Goal: Task Accomplishment & Management: Use online tool/utility

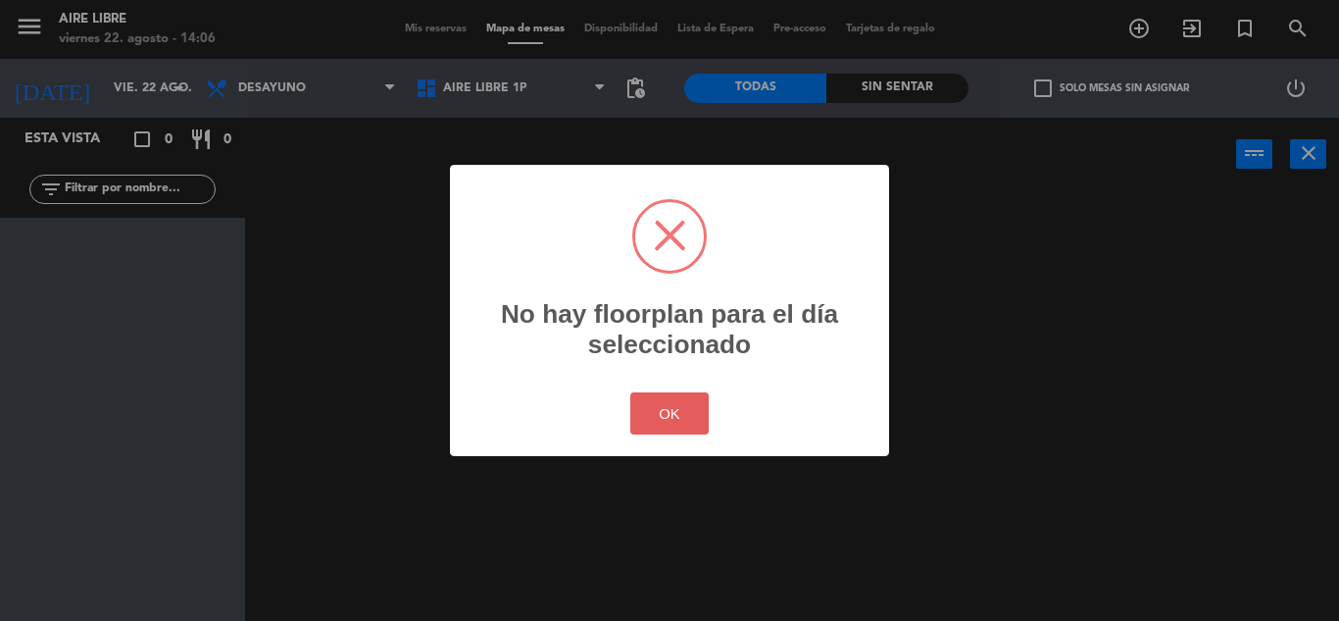
click at [684, 407] on button "OK" at bounding box center [669, 413] width 79 height 42
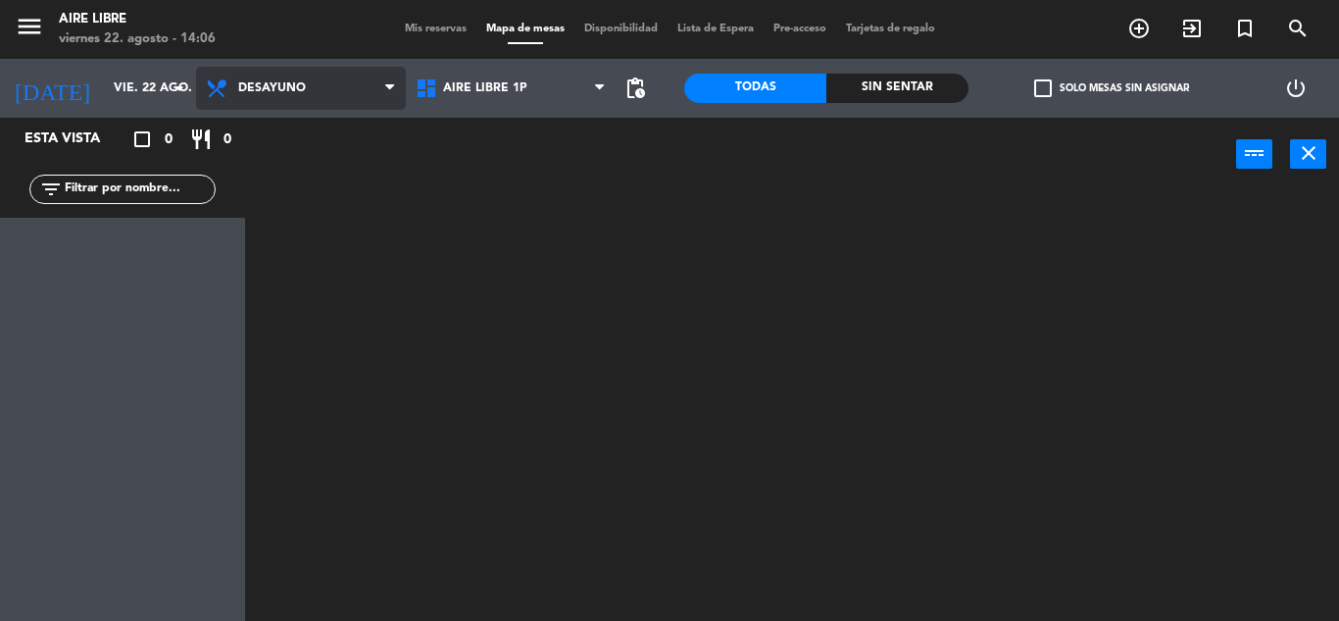
click at [267, 87] on span "Desayuno" at bounding box center [272, 88] width 68 height 14
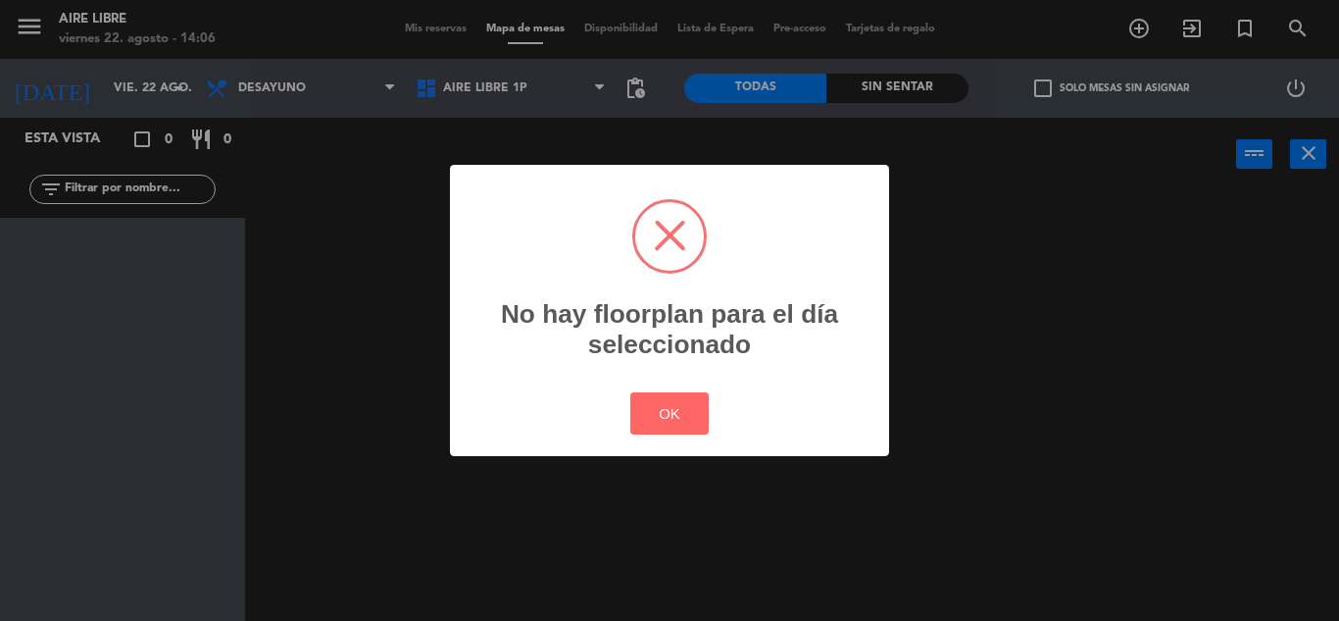
click at [652, 451] on div "? ! i No hay floorplan para el día seleccionado × OK Cancel" at bounding box center [669, 311] width 439 height 292
click at [649, 408] on button "OK" at bounding box center [669, 413] width 79 height 42
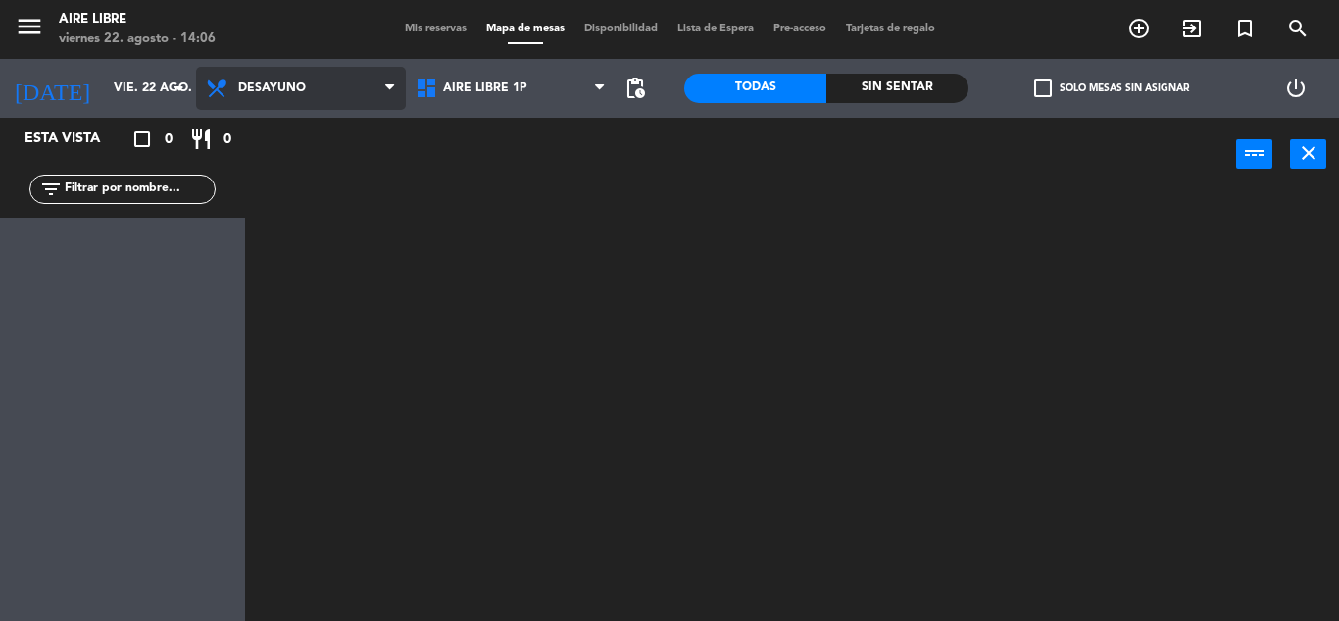
click at [343, 71] on span "Desayuno" at bounding box center [301, 88] width 210 height 43
click at [341, 230] on ng-component "menu Aire Libre viernes 22. agosto - 14:06 Mis reservas Mapa de mesas Disponibi…" at bounding box center [669, 310] width 1339 height 621
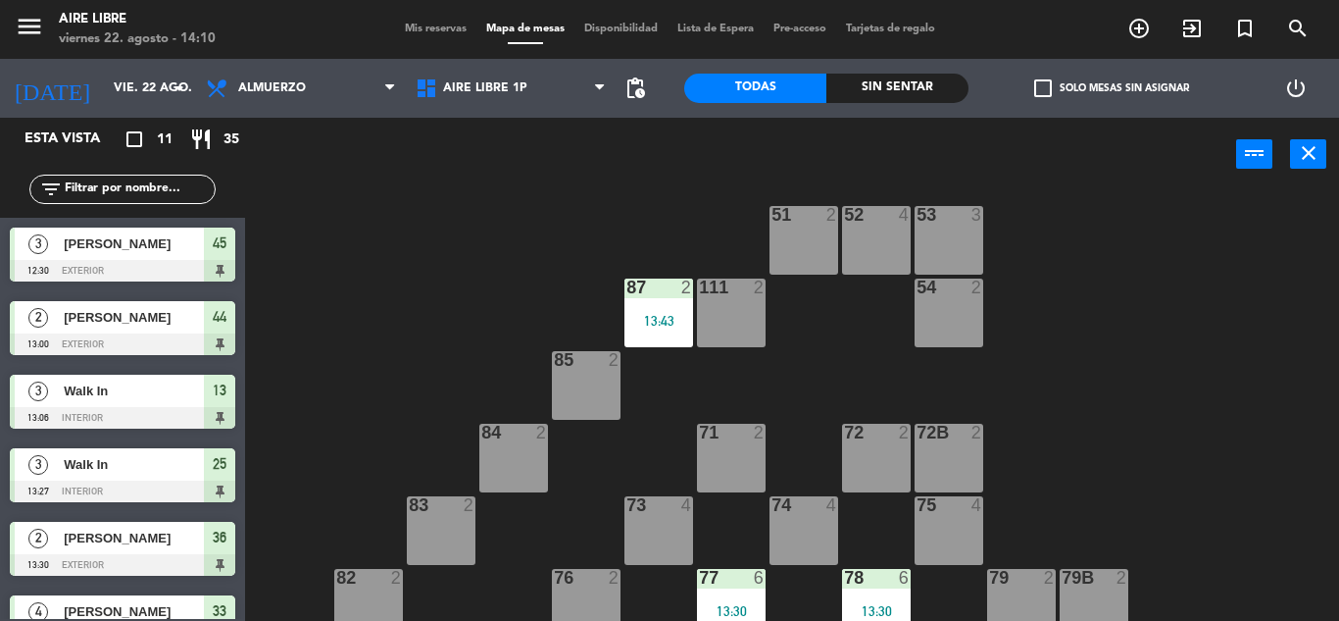
scroll to position [16, 0]
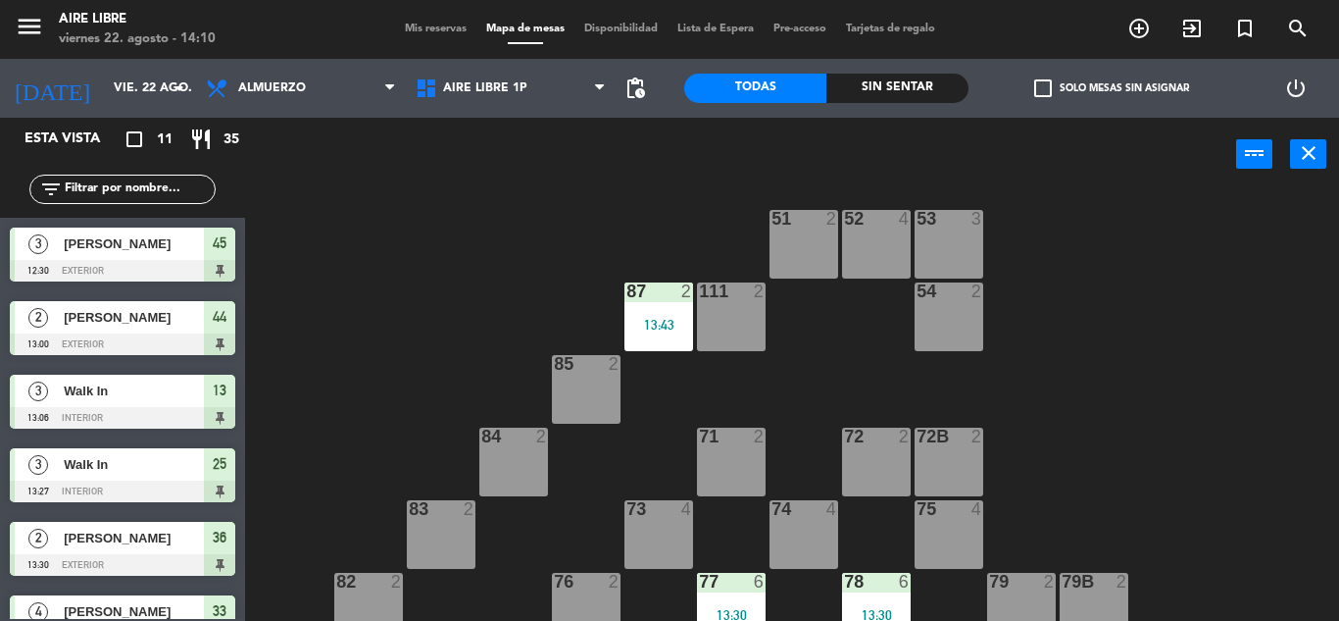
click at [665, 543] on div "73 4" at bounding box center [659, 534] width 69 height 69
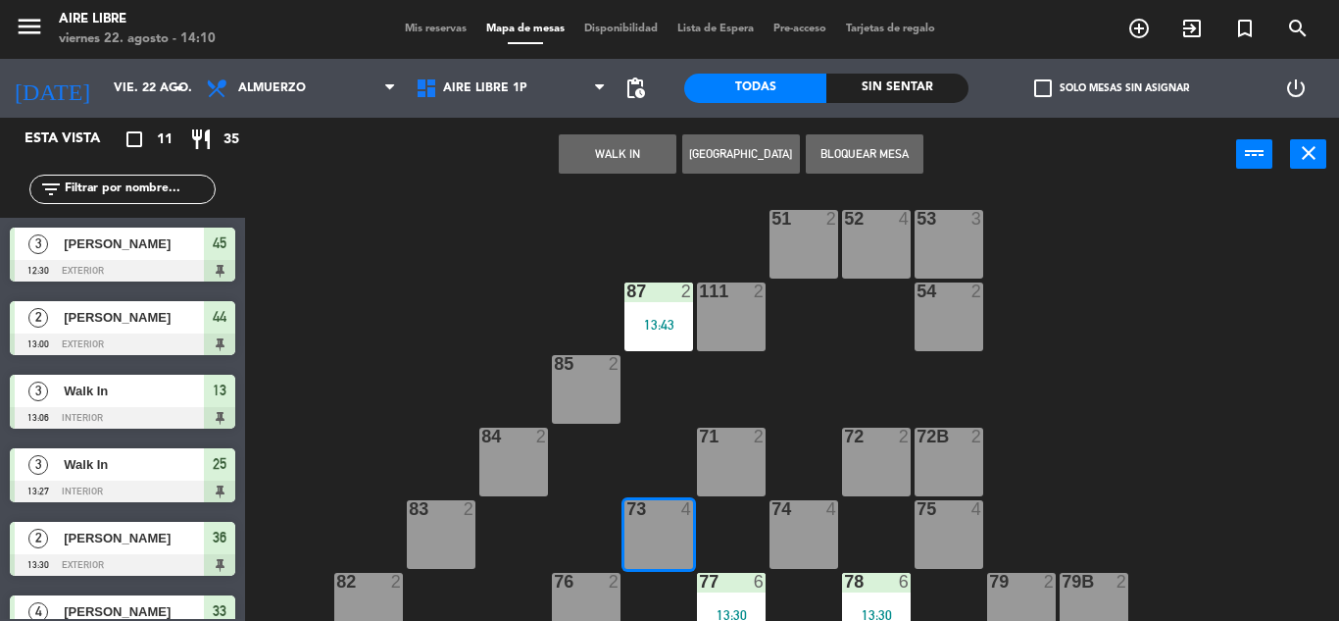
click at [629, 157] on button "WALK IN" at bounding box center [618, 153] width 118 height 39
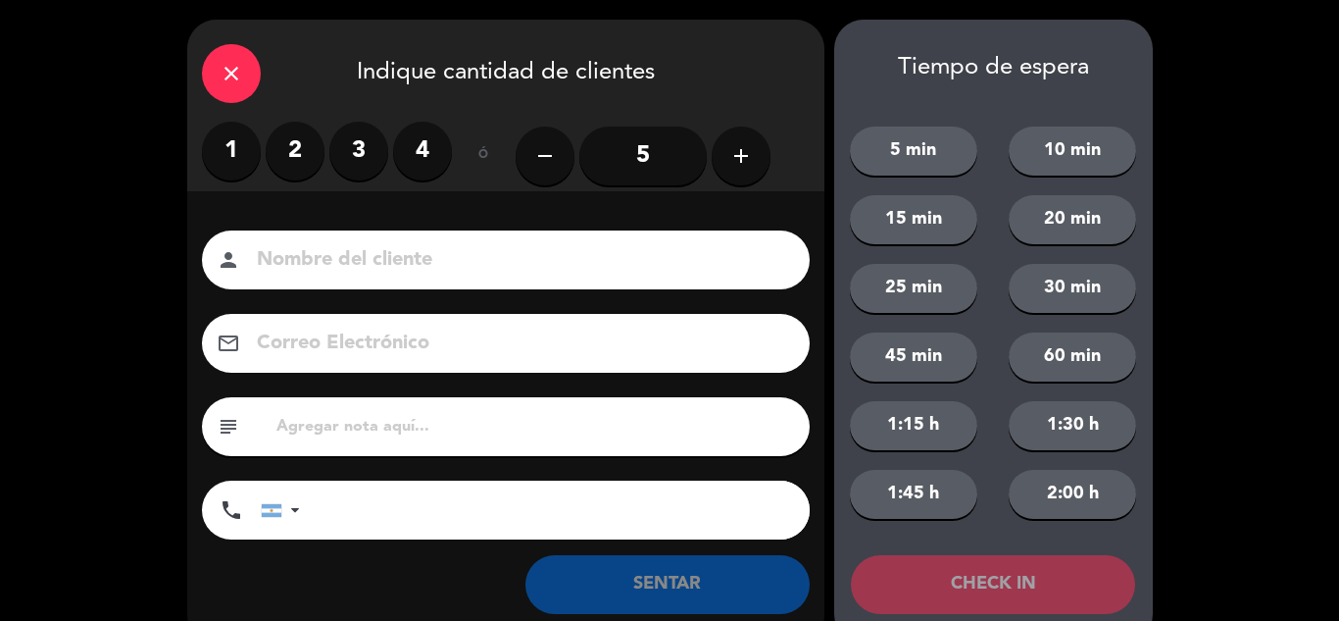
click at [385, 146] on label "3" at bounding box center [358, 151] width 59 height 59
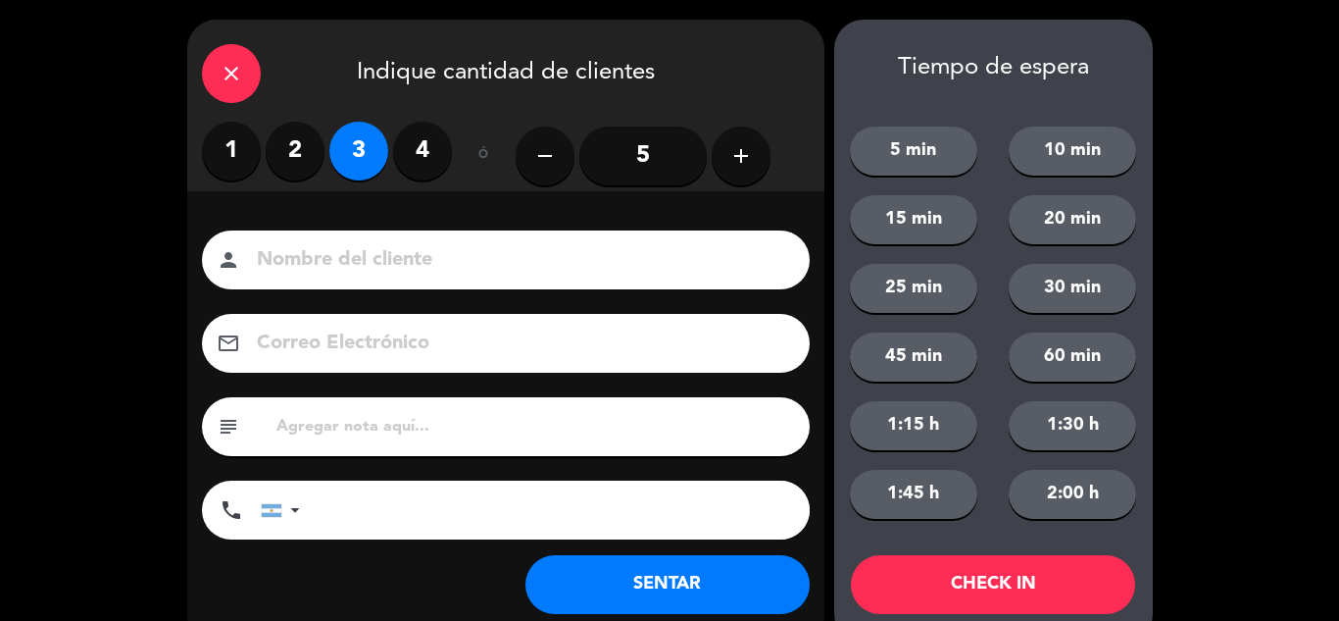
click at [632, 571] on button "SENTAR" at bounding box center [668, 584] width 284 height 59
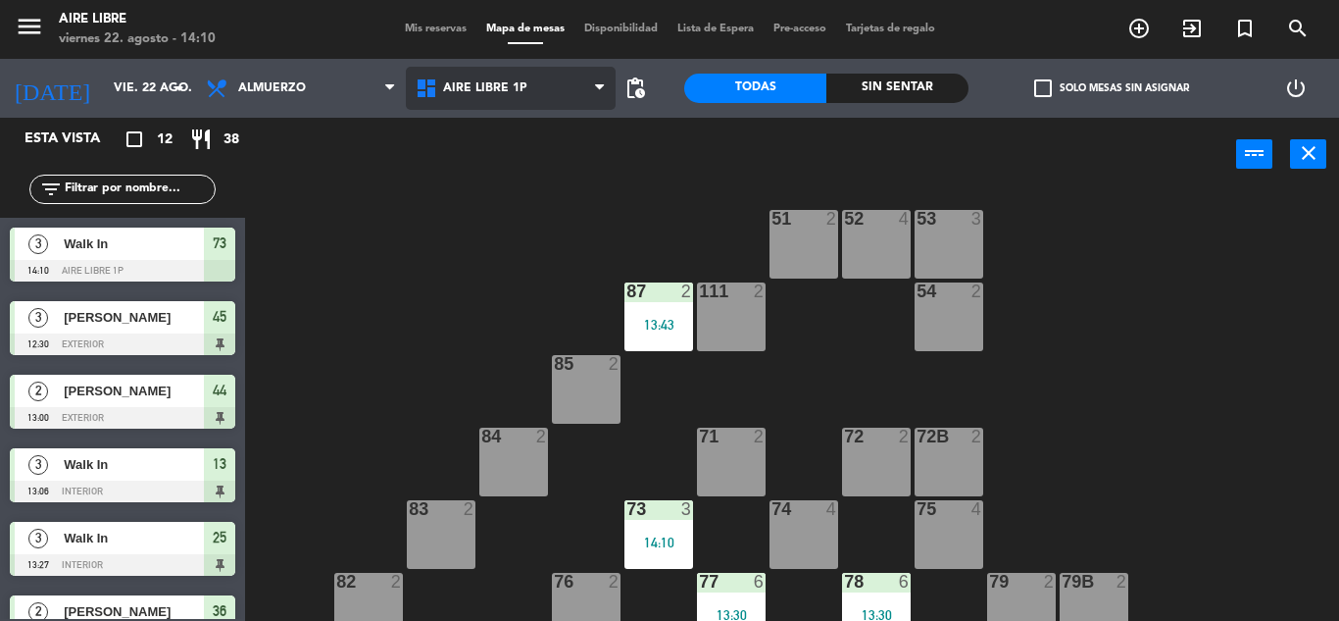
click at [532, 79] on span "Aire Libre 1P" at bounding box center [511, 88] width 210 height 43
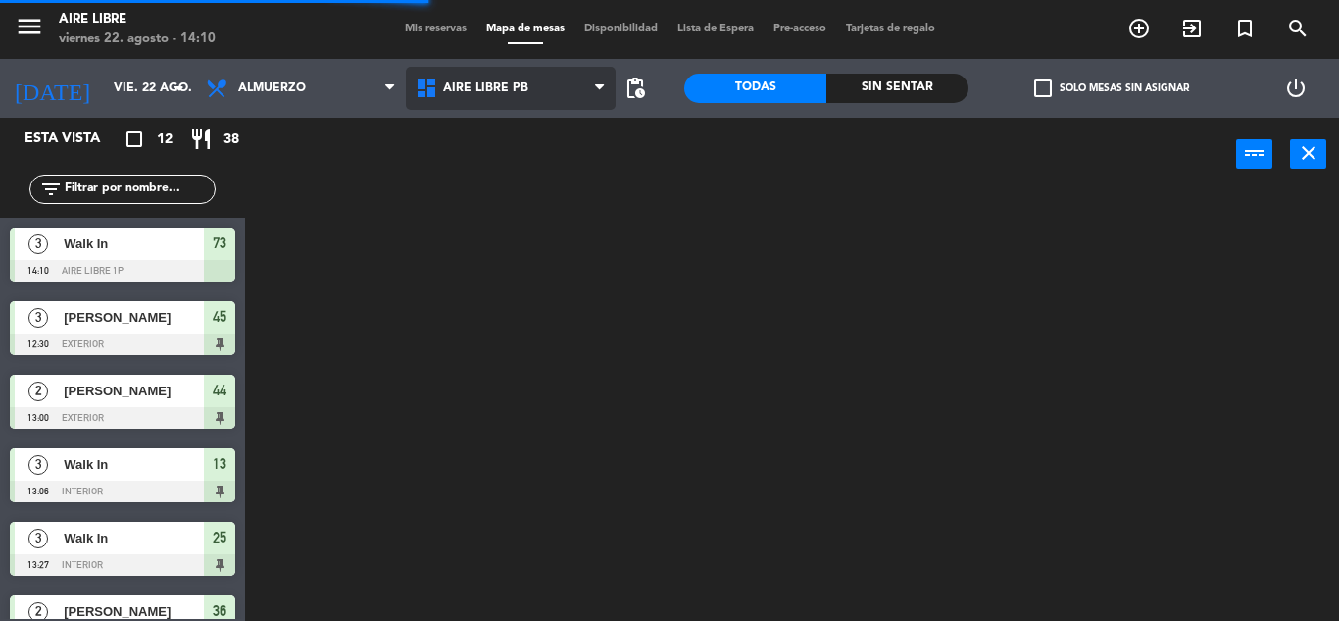
click at [540, 159] on ng-component "menu Aire Libre viernes 22. agosto - 14:10 Mis reservas Mapa de mesas Disponibi…" at bounding box center [669, 310] width 1339 height 621
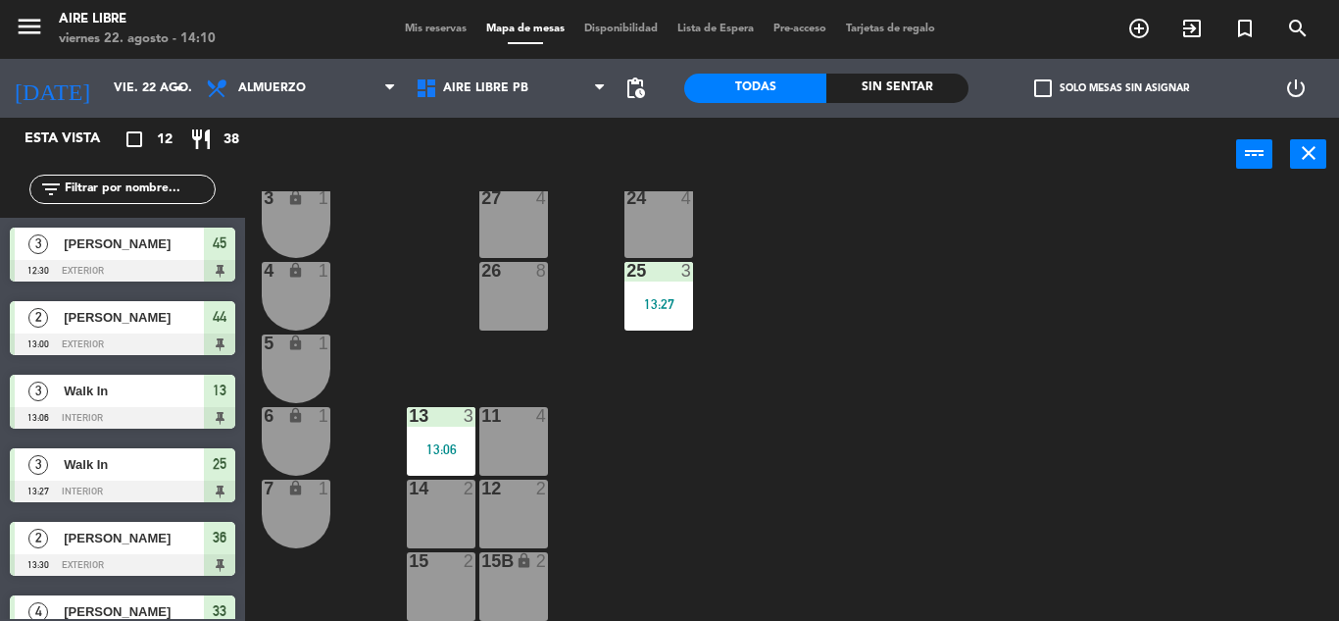
scroll to position [502, 0]
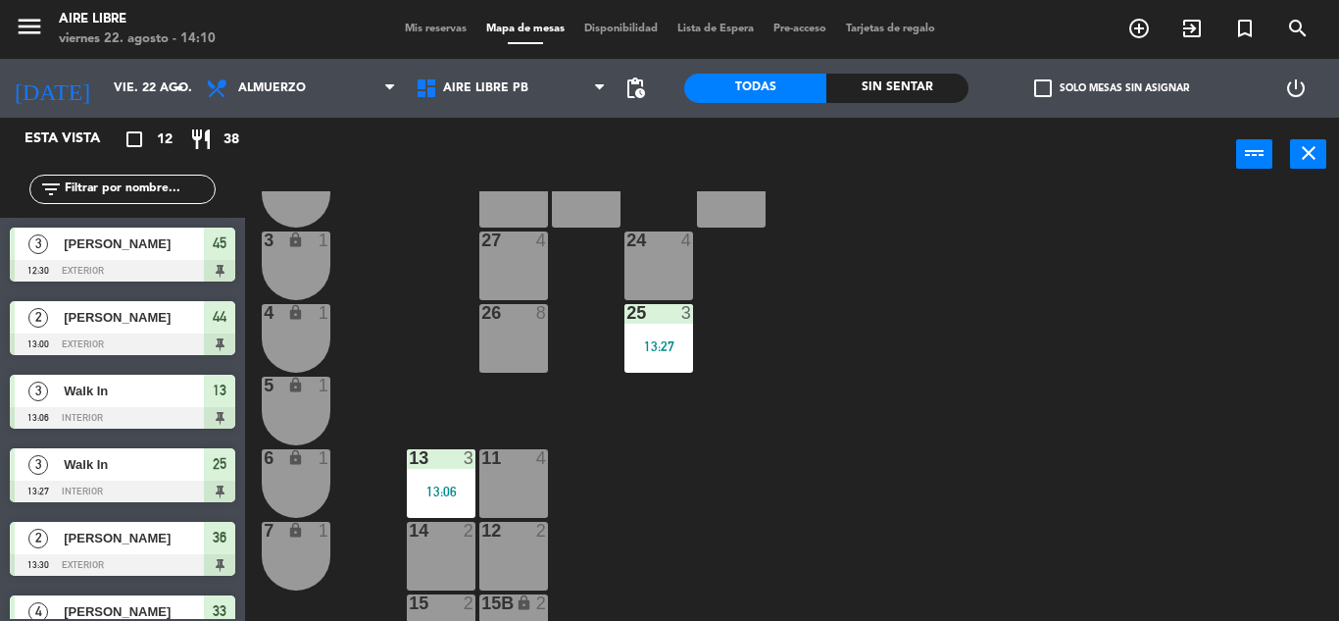
click at [669, 262] on div "24 4" at bounding box center [659, 265] width 69 height 69
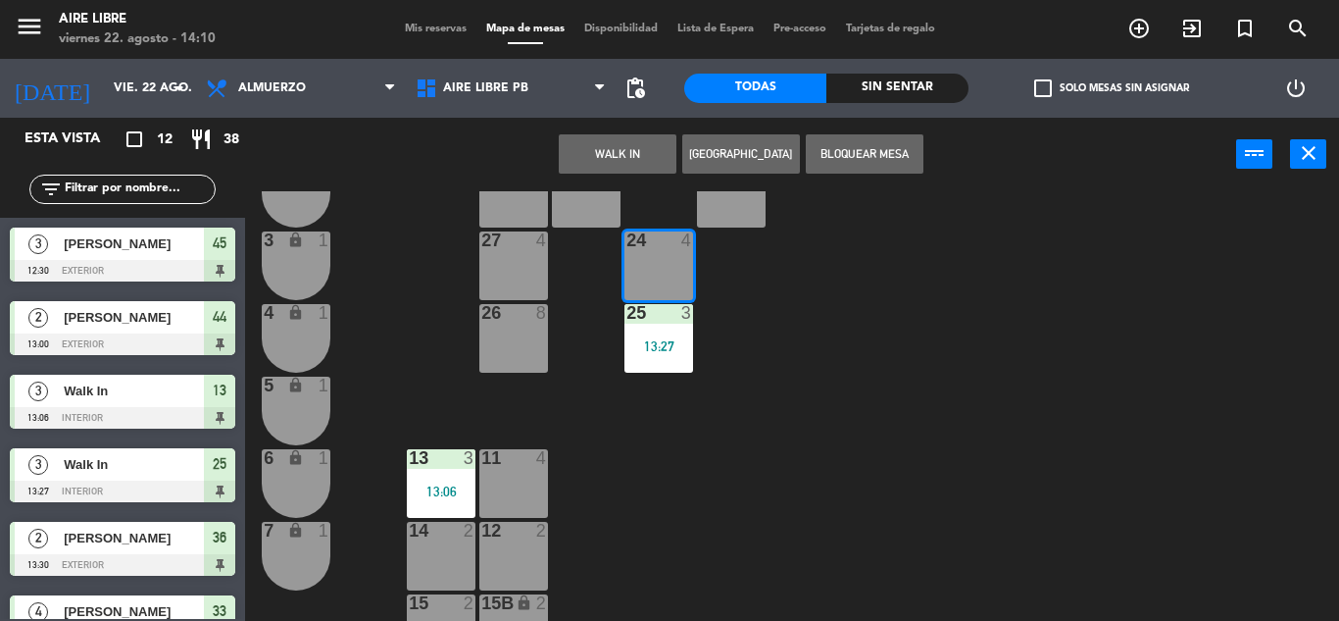
click at [601, 171] on button "WALK IN" at bounding box center [618, 153] width 118 height 39
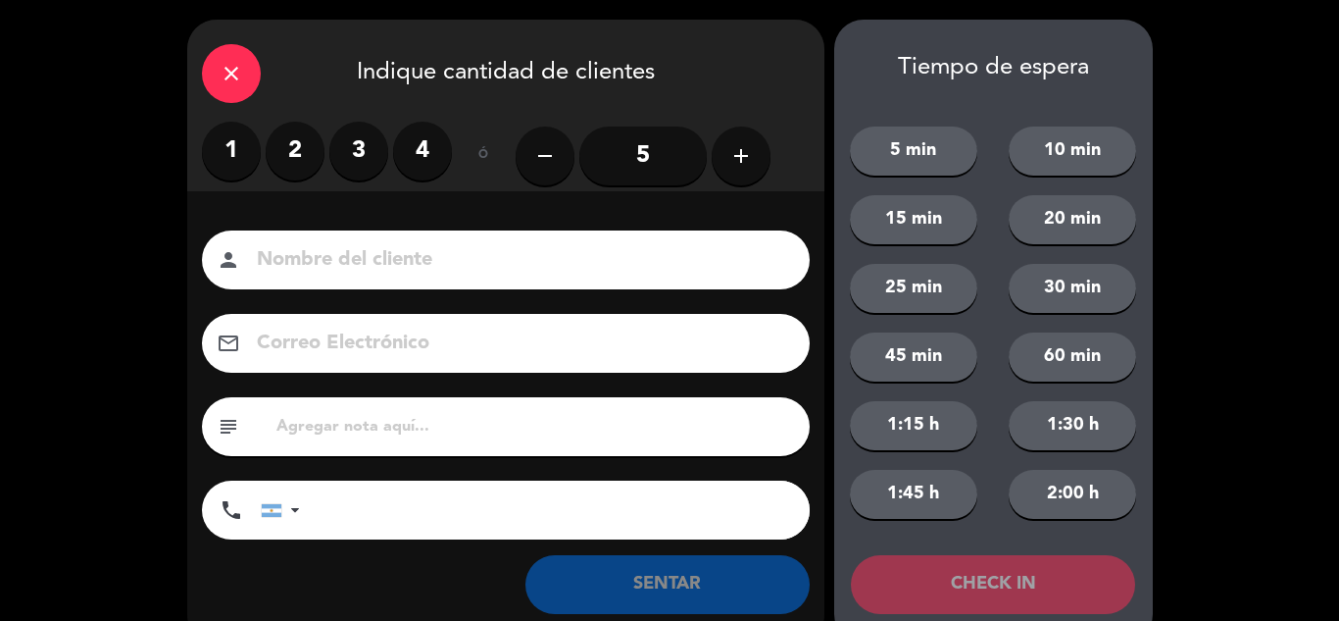
click at [308, 153] on label "2" at bounding box center [295, 151] width 59 height 59
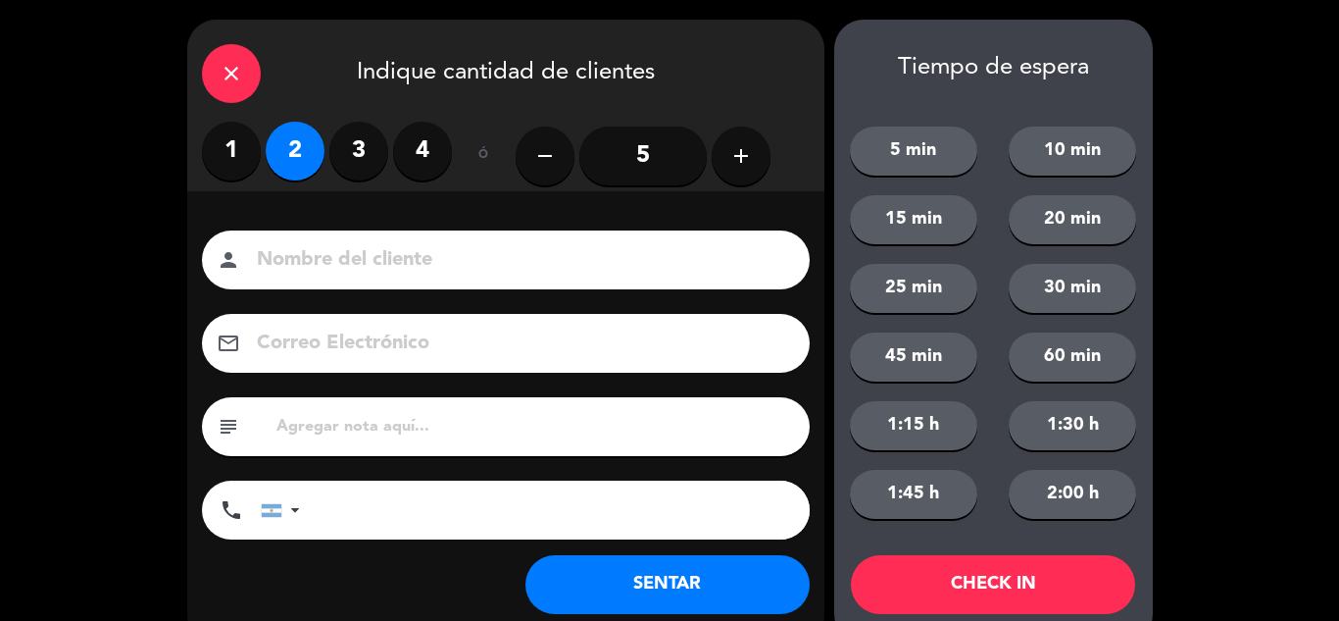
click at [649, 610] on button "SENTAR" at bounding box center [668, 584] width 284 height 59
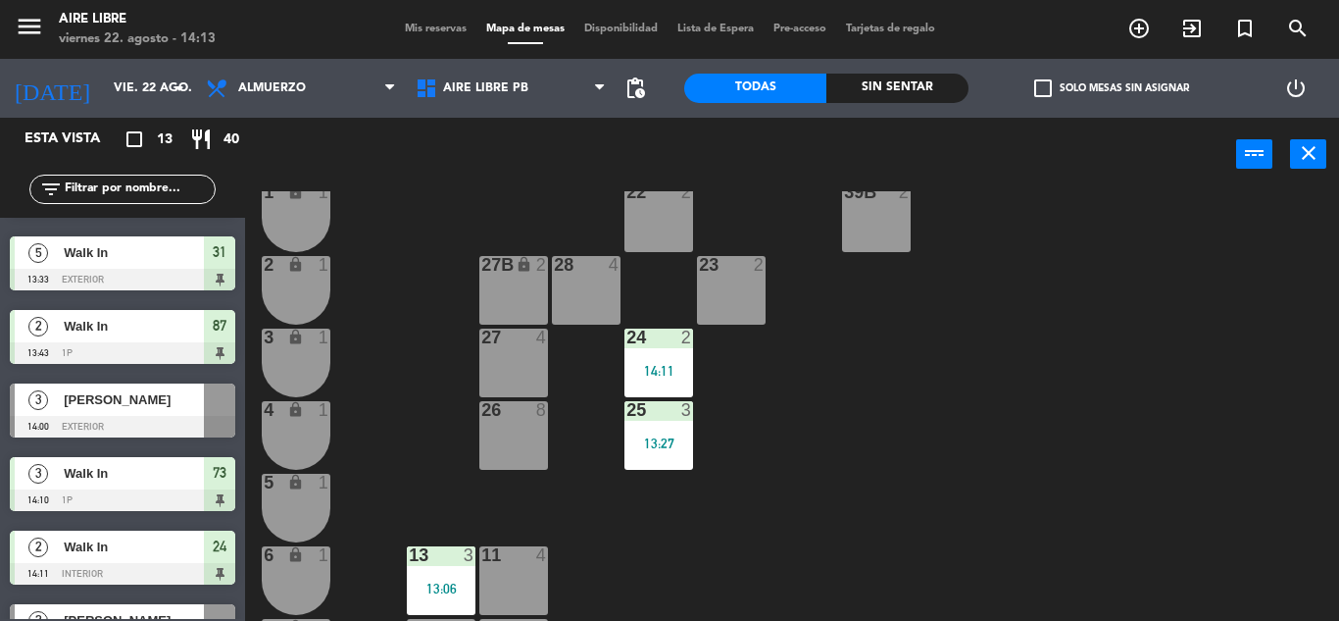
scroll to position [555, 0]
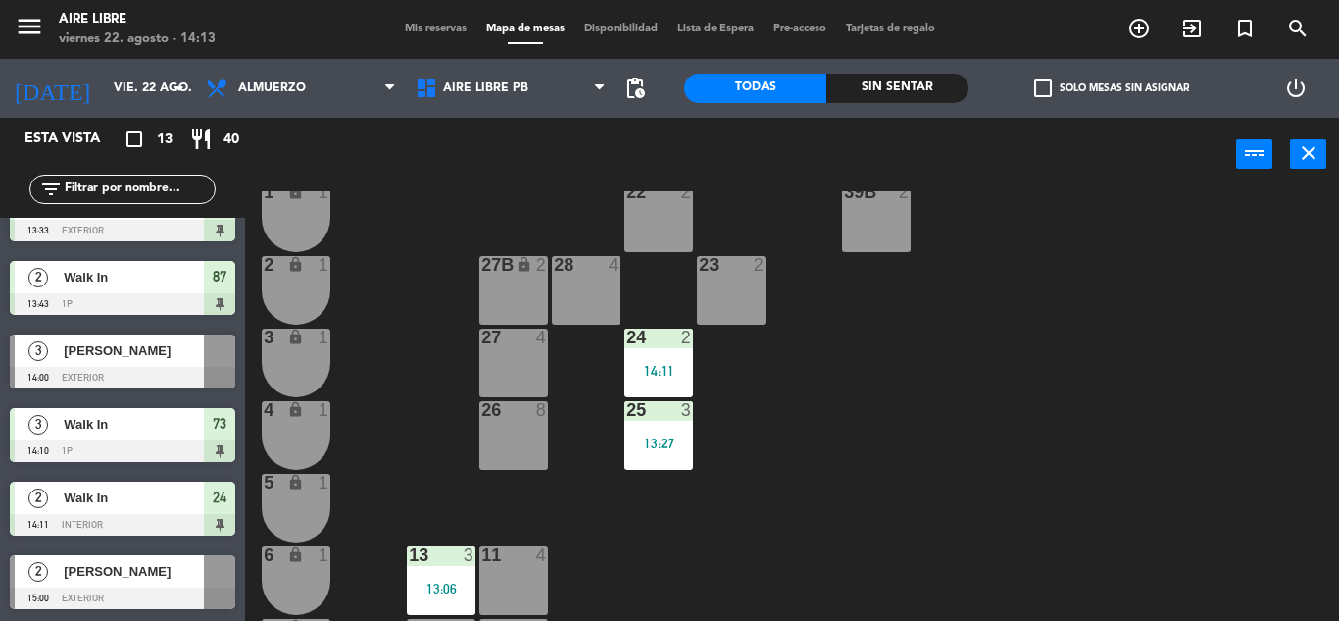
click at [208, 366] on div at bounding box center [219, 350] width 31 height 32
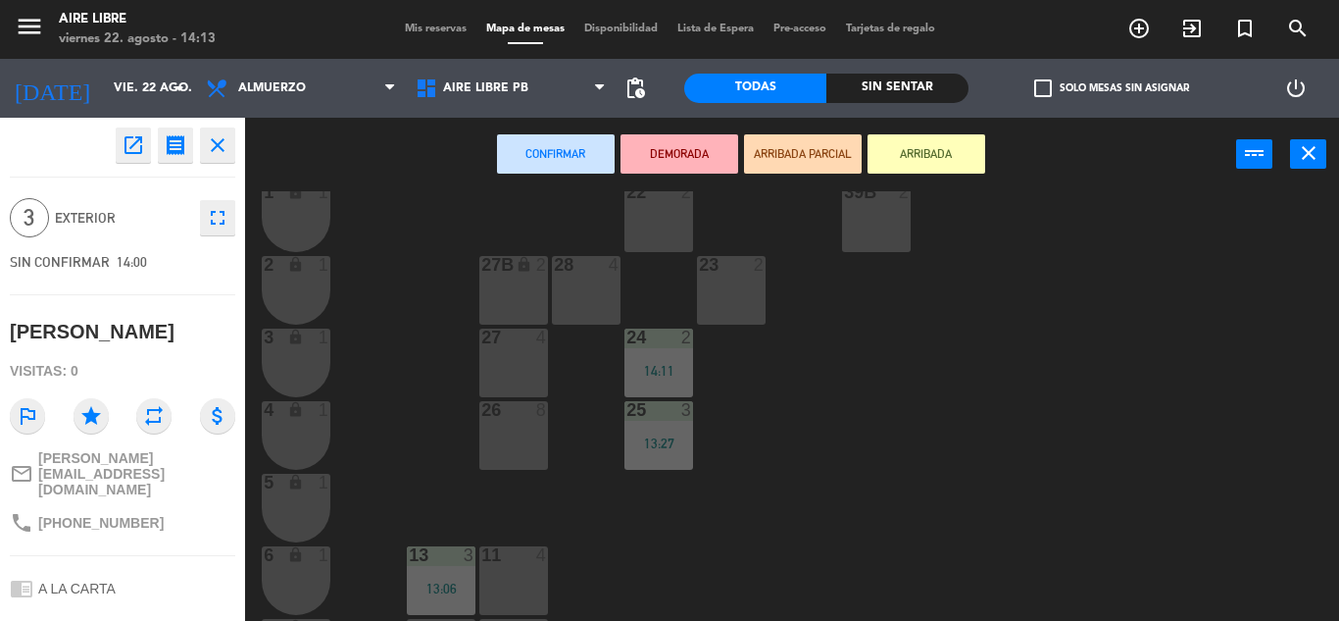
click at [924, 144] on button "ARRIBADA" at bounding box center [927, 153] width 118 height 39
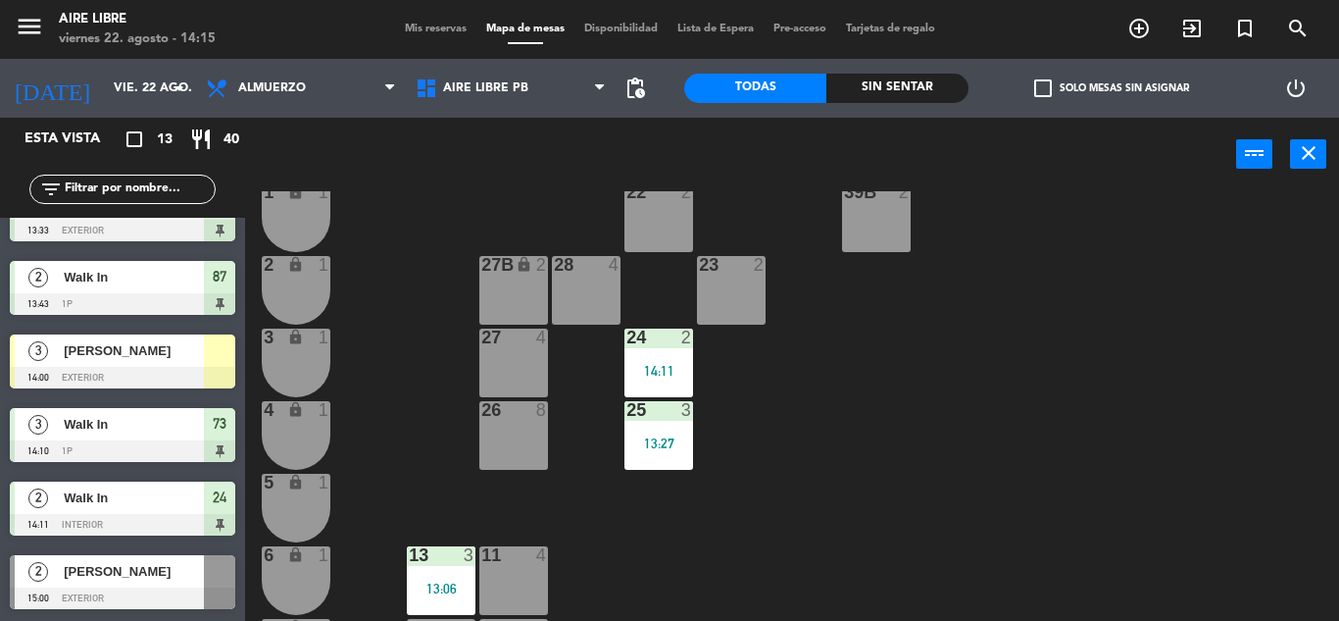
click at [160, 372] on div at bounding box center [123, 378] width 226 height 22
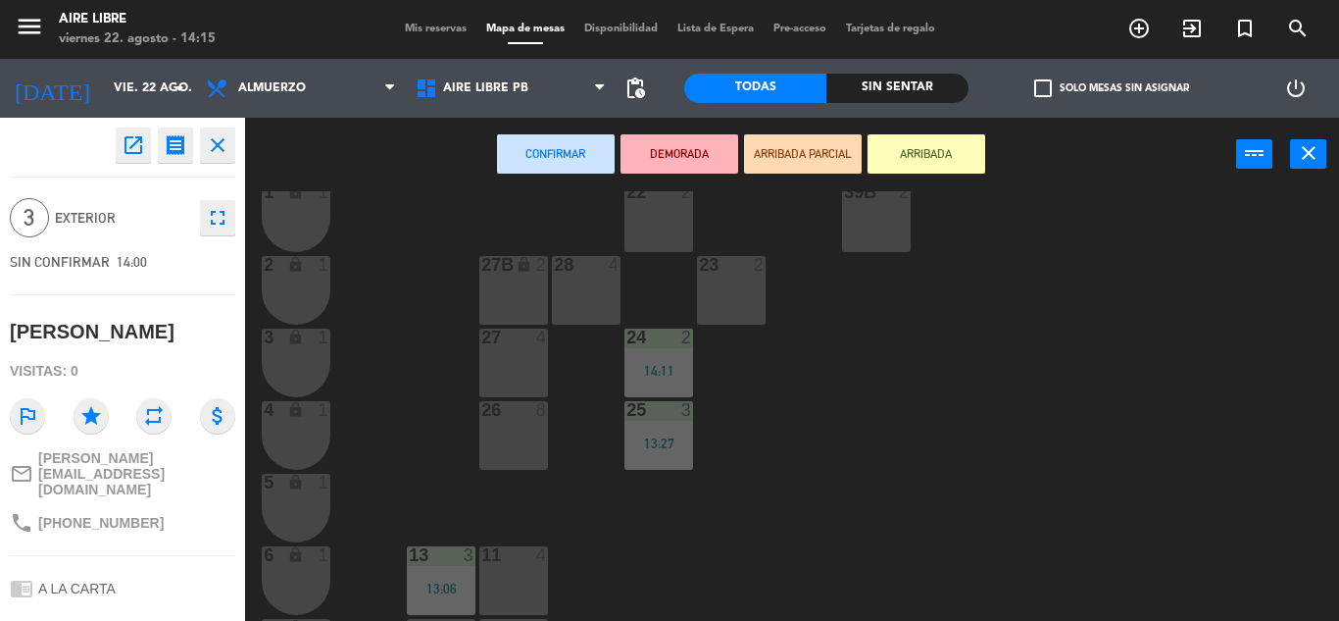
scroll to position [0, 0]
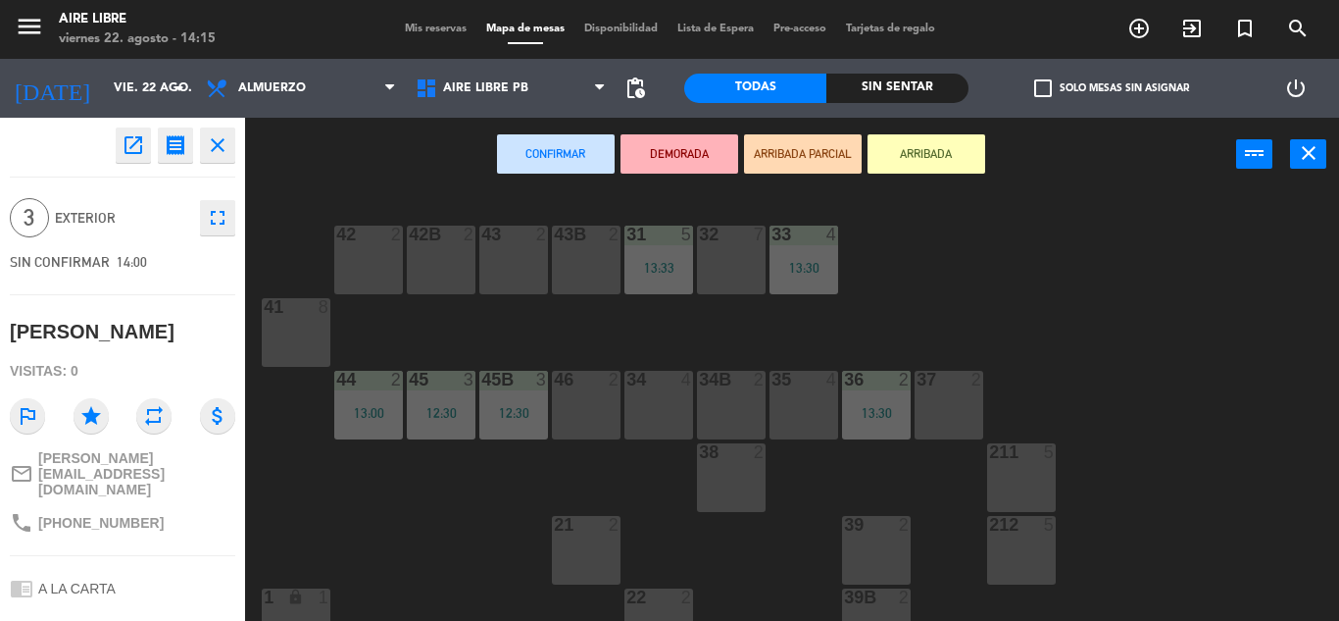
click at [327, 249] on div "42 2 43 2 31 5 13:33 32 7 33 4 13:30 42B 2 43B 2 41 8 44 2 13:00 45 3 12:30 46 …" at bounding box center [799, 405] width 1081 height 429
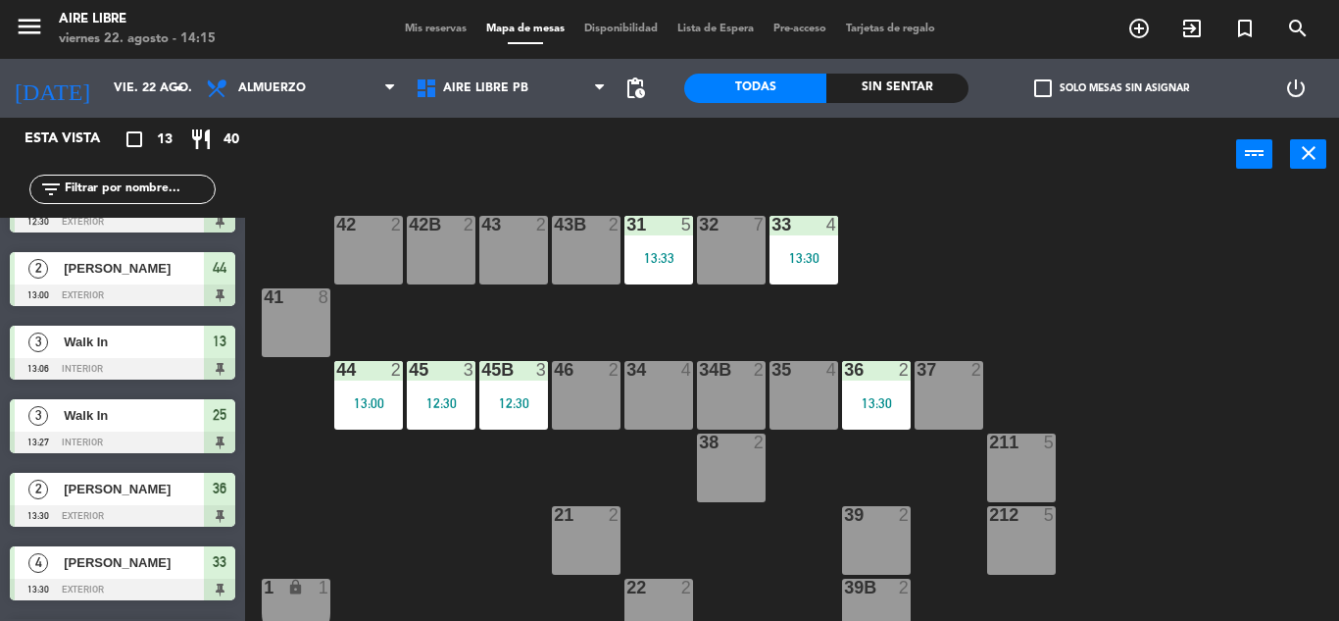
scroll to position [555, 0]
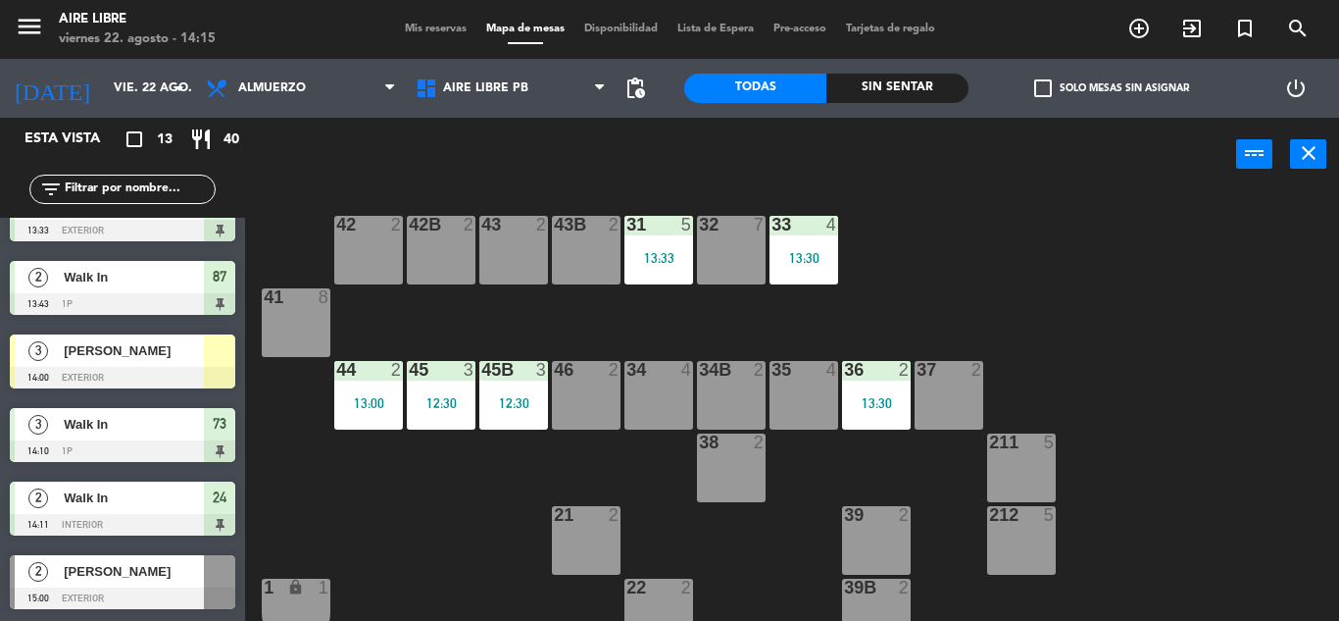
click at [220, 365] on div at bounding box center [219, 350] width 31 height 32
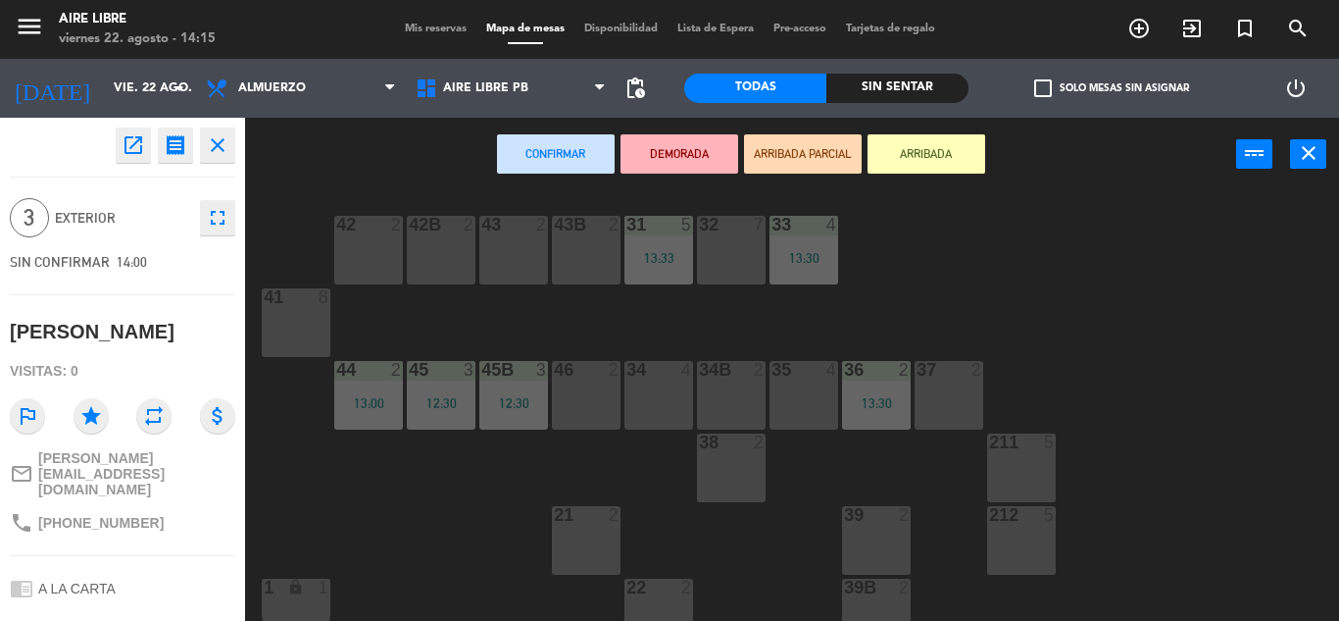
click at [363, 249] on div "42 2" at bounding box center [368, 250] width 69 height 69
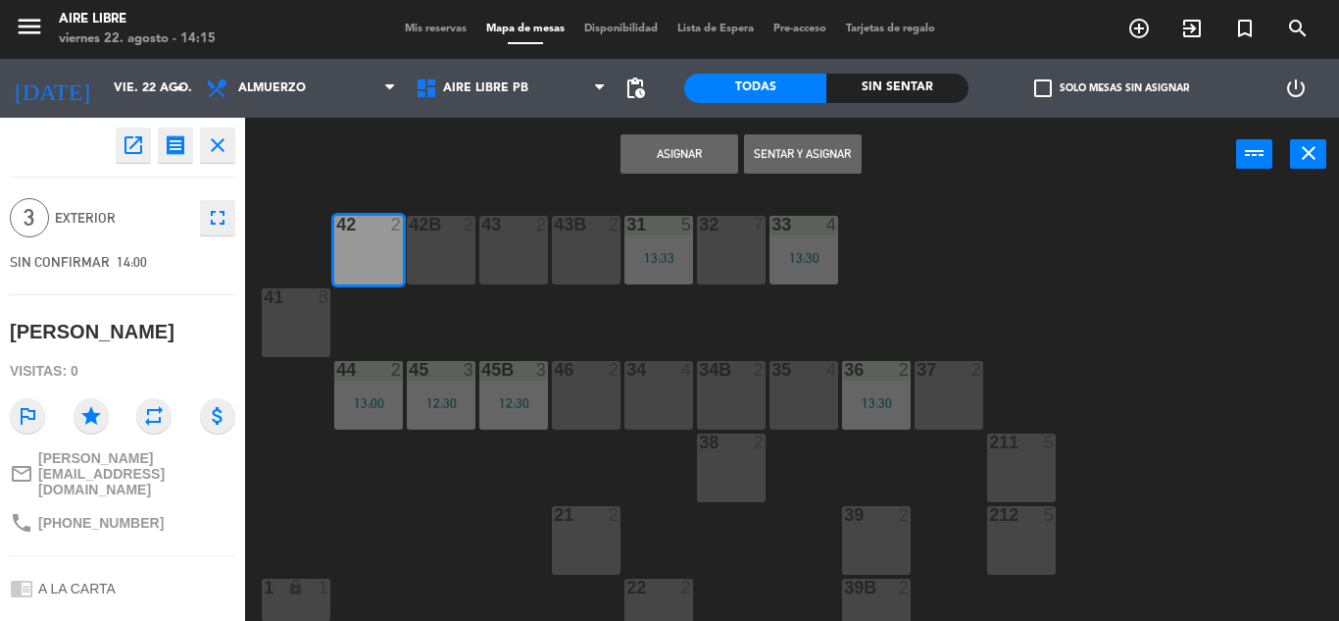
click at [446, 239] on div "42B 2" at bounding box center [441, 250] width 69 height 69
click at [779, 160] on button "Sentar y Asignar" at bounding box center [803, 153] width 118 height 39
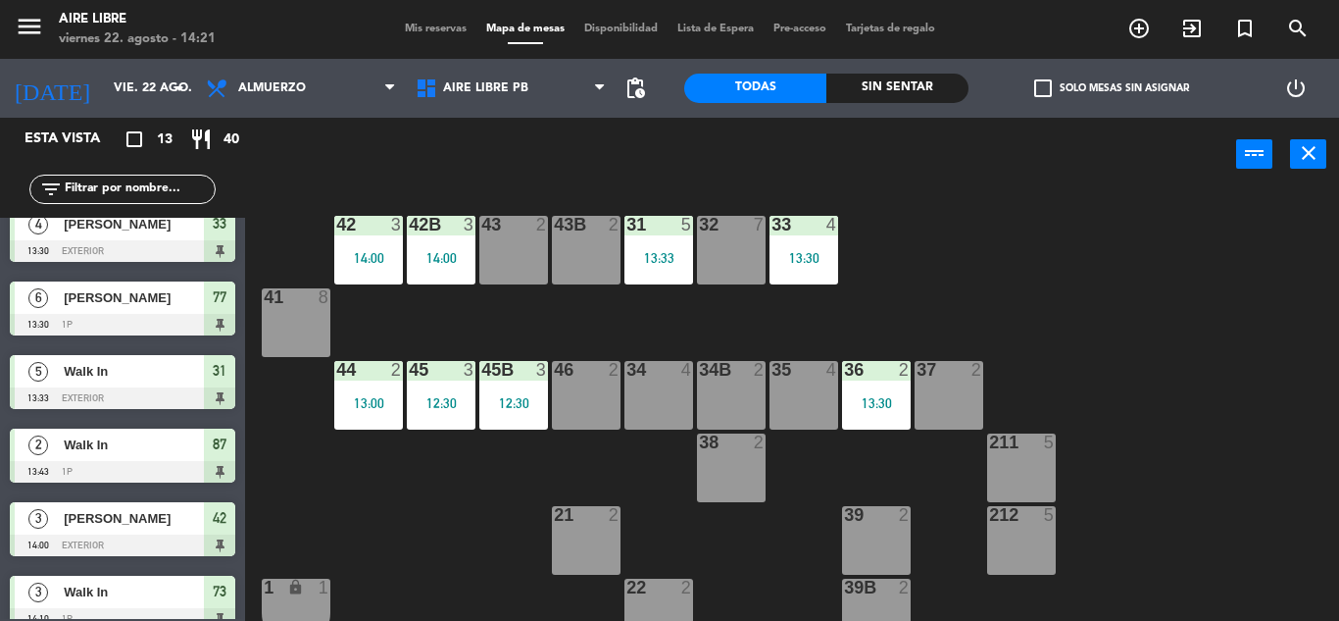
scroll to position [387, 0]
click at [441, 22] on div "Mis reservas Mapa de mesas Disponibilidad Lista de Espera Pre-acceso Tarjetas d…" at bounding box center [670, 30] width 550 height 18
click at [446, 25] on span "Mis reservas" at bounding box center [435, 29] width 81 height 11
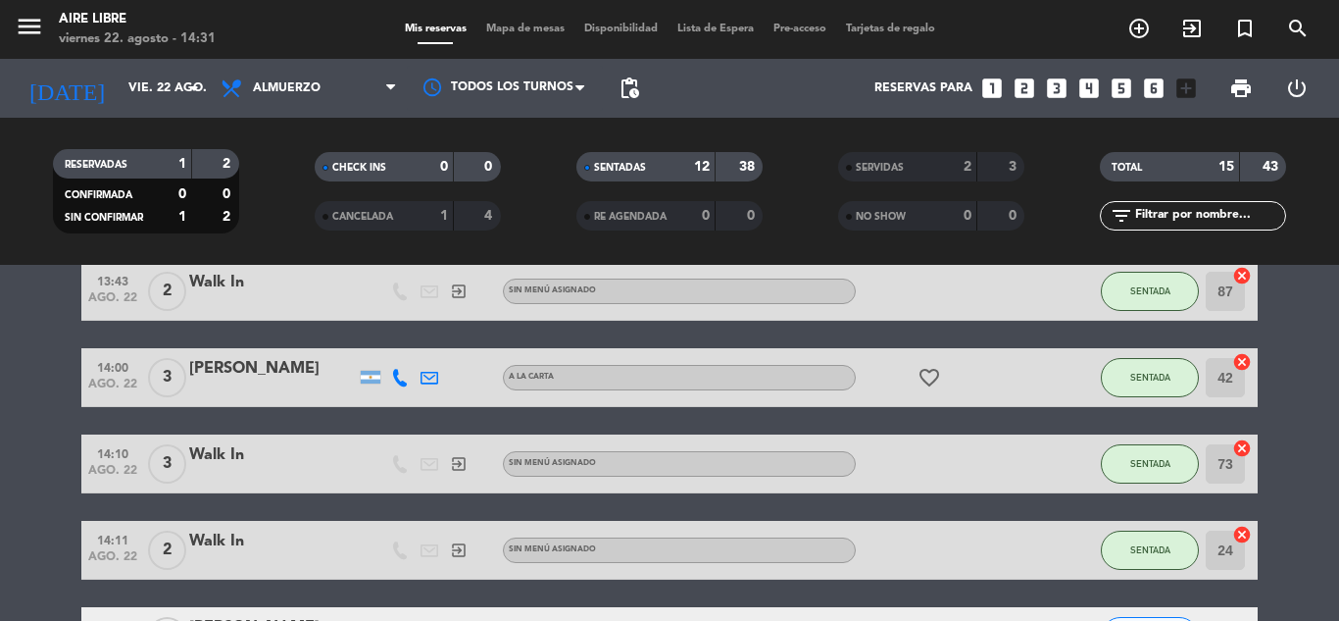
scroll to position [728, 0]
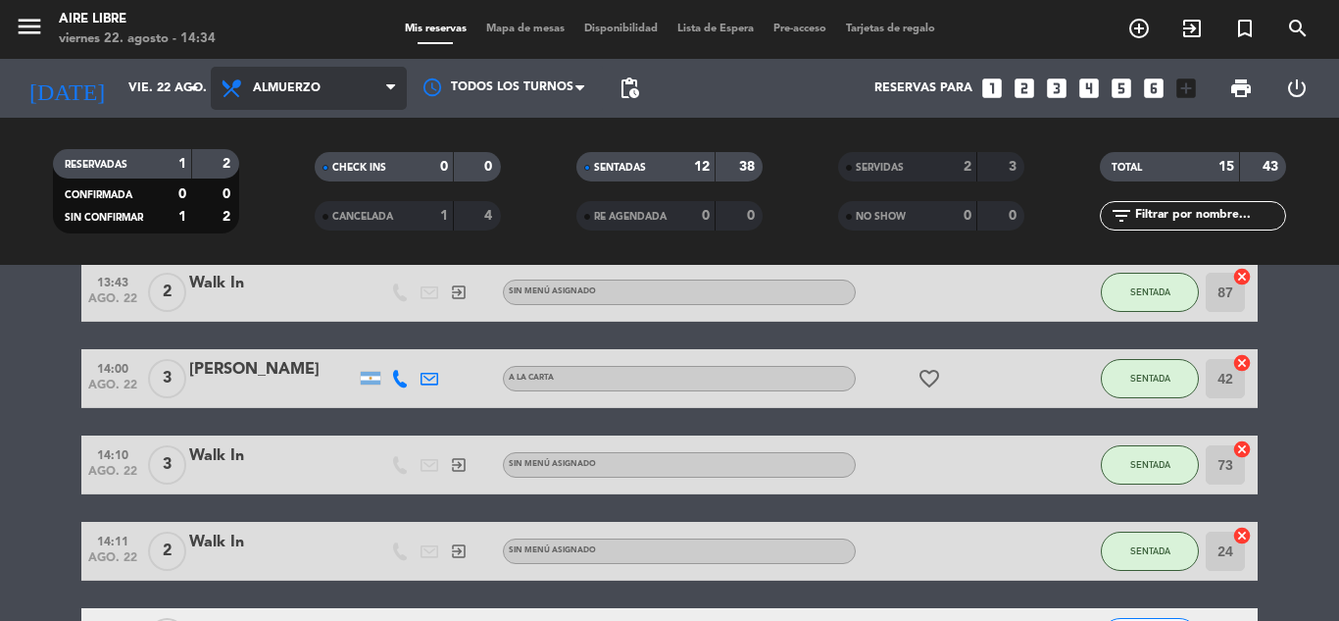
click at [329, 94] on span "Almuerzo" at bounding box center [309, 88] width 196 height 43
click at [311, 292] on ng-component "menu Aire Libre viernes 22. agosto - 14:34 Mis reservas Mapa de mesas Disponibi…" at bounding box center [669, 310] width 1339 height 621
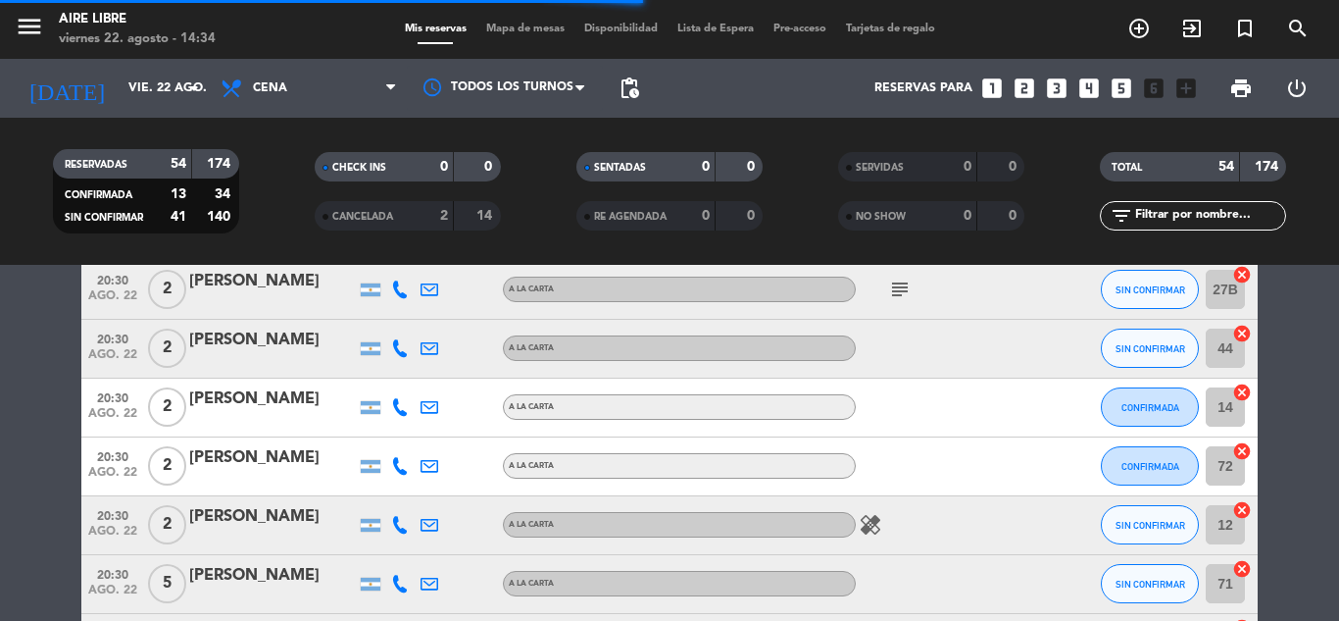
scroll to position [804, 0]
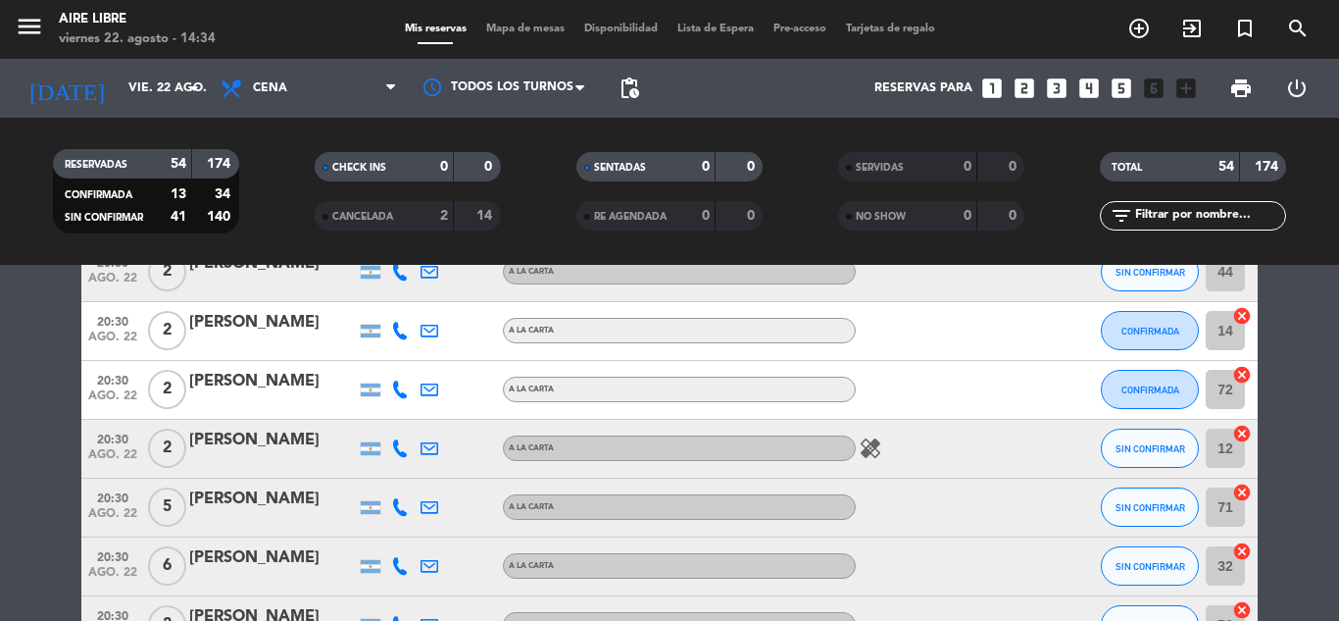
click at [1212, 206] on input "text" at bounding box center [1209, 216] width 152 height 22
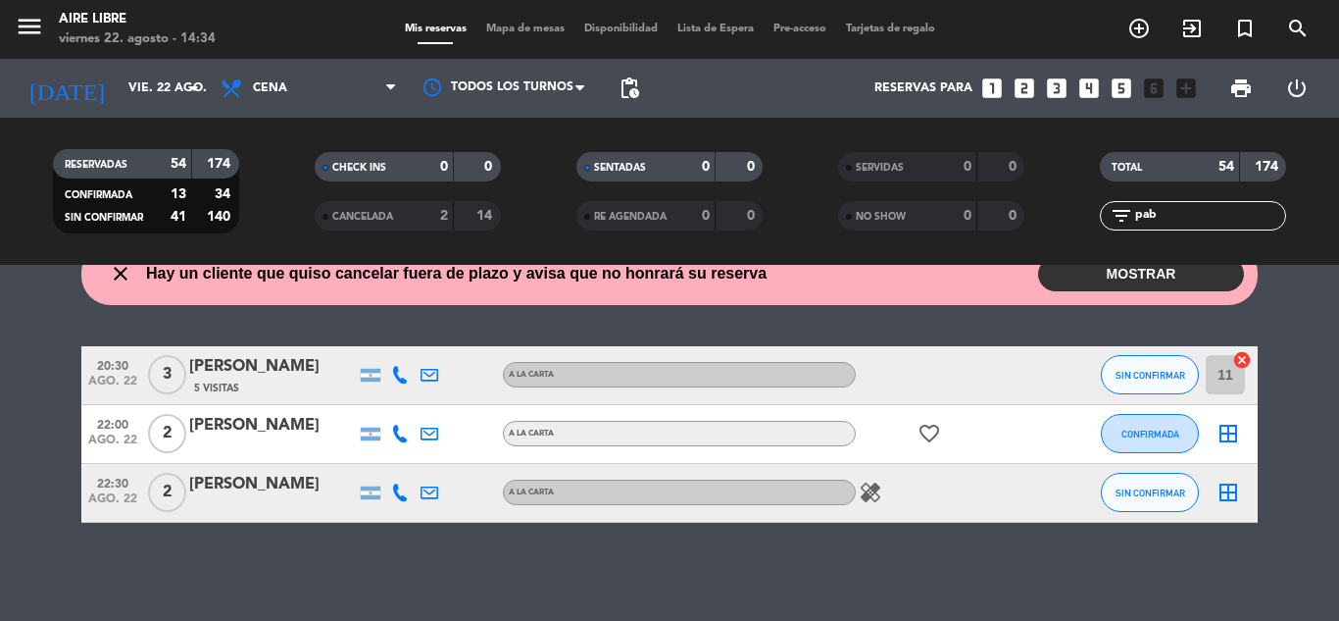
scroll to position [26, 0]
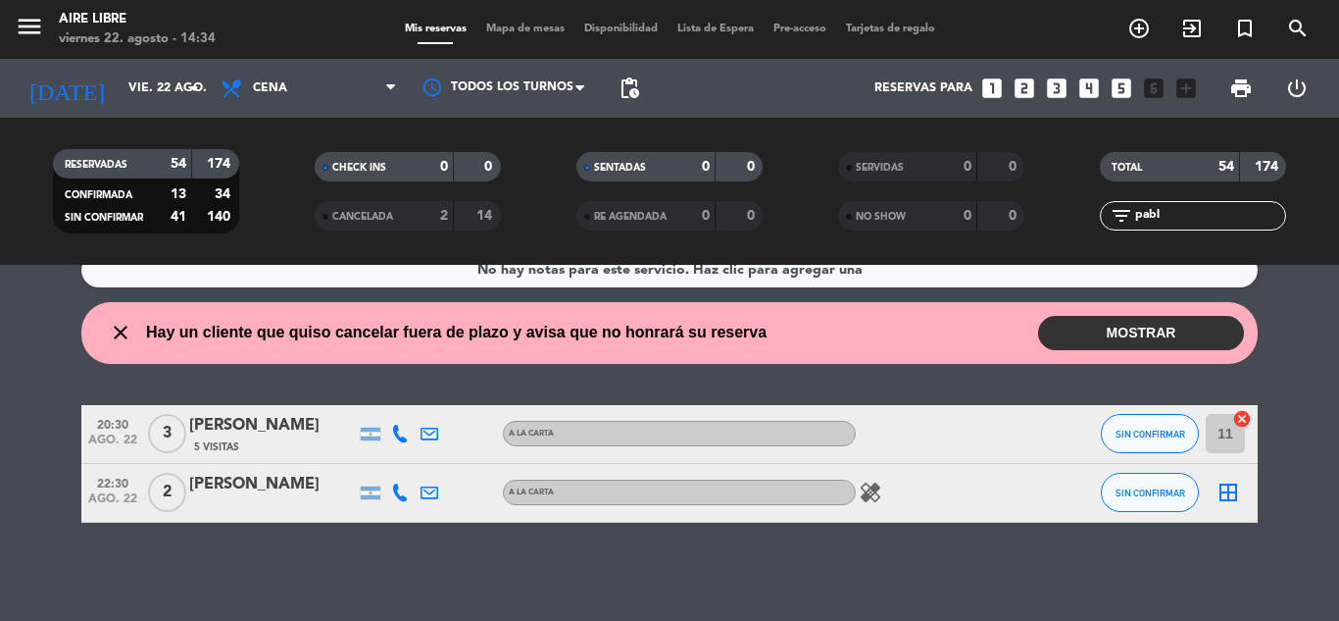
type input "pabl"
click at [1142, 433] on span "SIN CONFIRMAR" at bounding box center [1151, 433] width 70 height 11
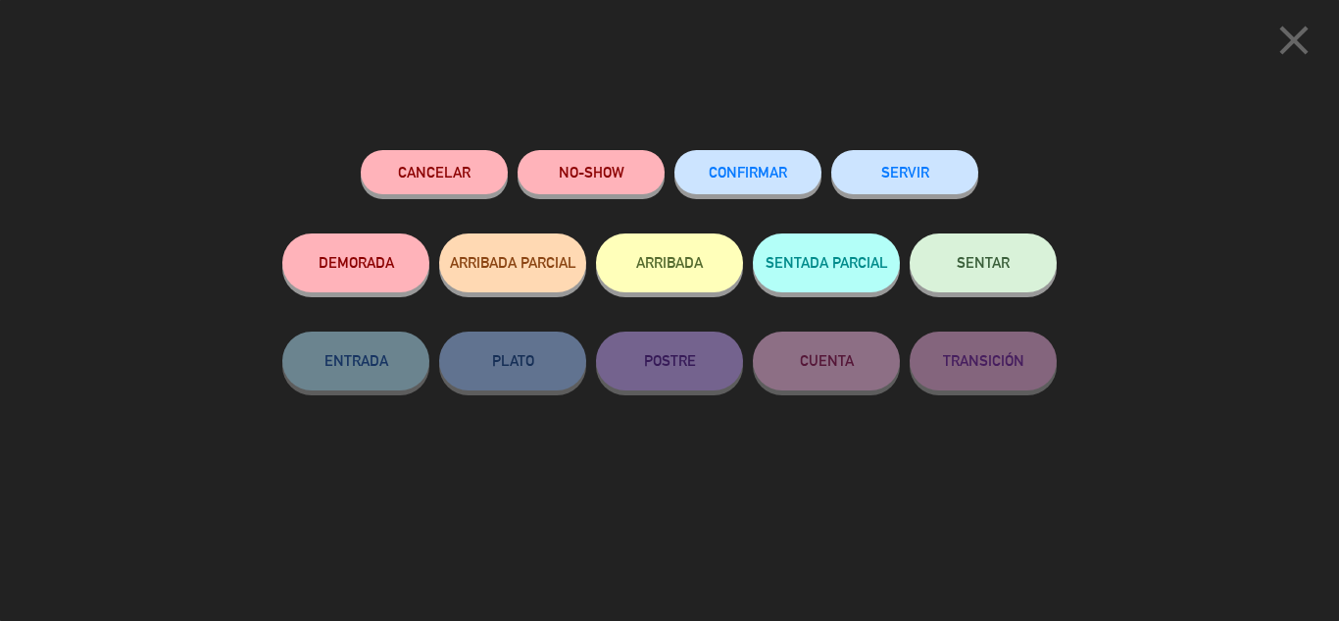
click at [478, 181] on button "Cancelar" at bounding box center [434, 172] width 147 height 44
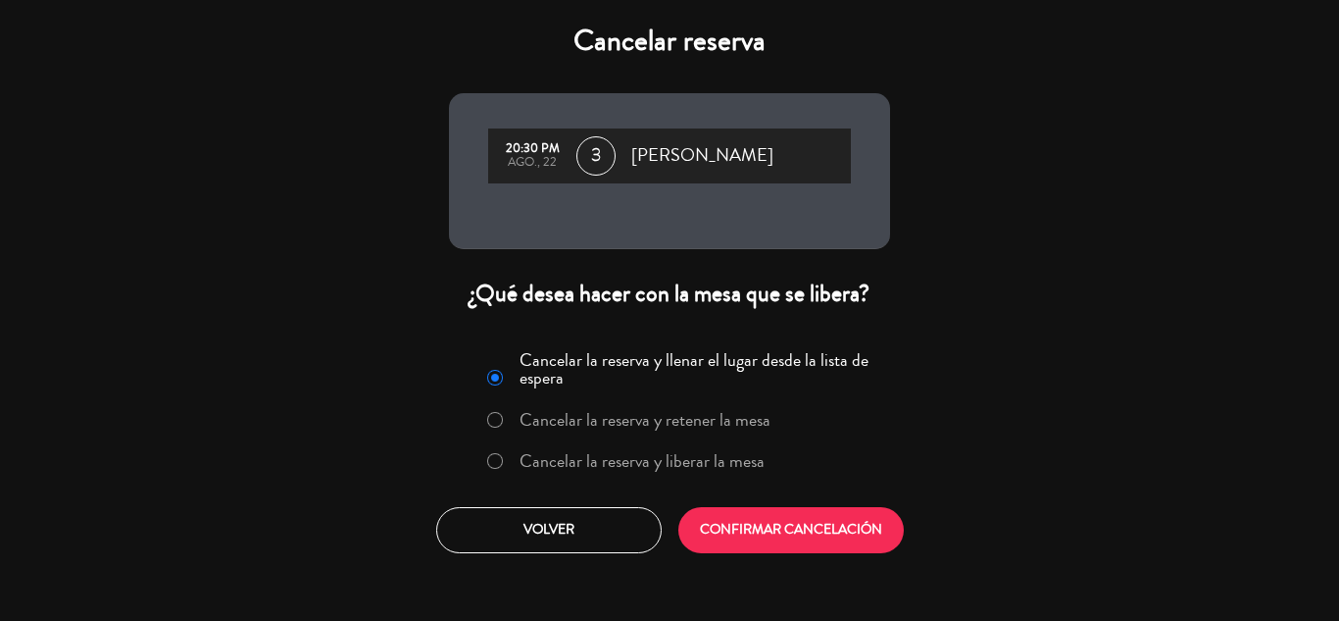
click at [658, 444] on label "Cancelar la reserva y liberar la mesa" at bounding box center [626, 461] width 298 height 35
click at [665, 457] on label "Cancelar la reserva y liberar la mesa" at bounding box center [642, 461] width 245 height 18
click at [739, 523] on button "CONFIRMAR CANCELACIÓN" at bounding box center [792, 530] width 226 height 46
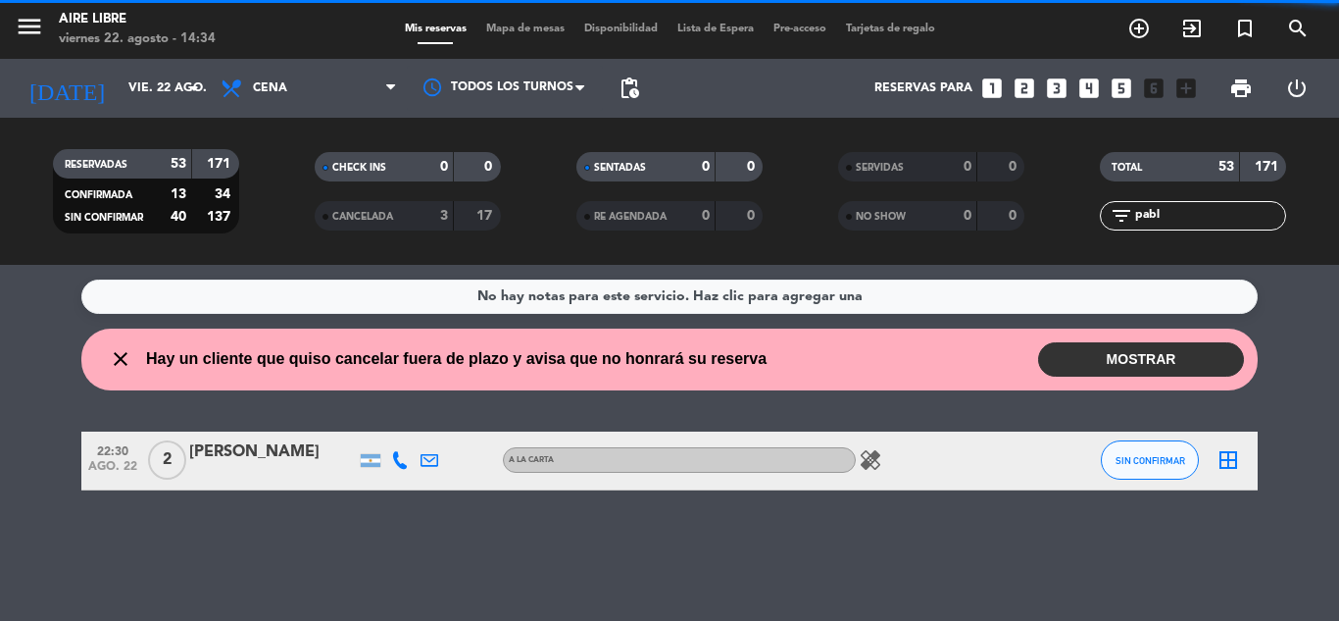
scroll to position [0, 0]
click at [1145, 327] on div "No hay notas para este servicio. Haz clic para agregar una close Hay un cliente…" at bounding box center [669, 443] width 1339 height 356
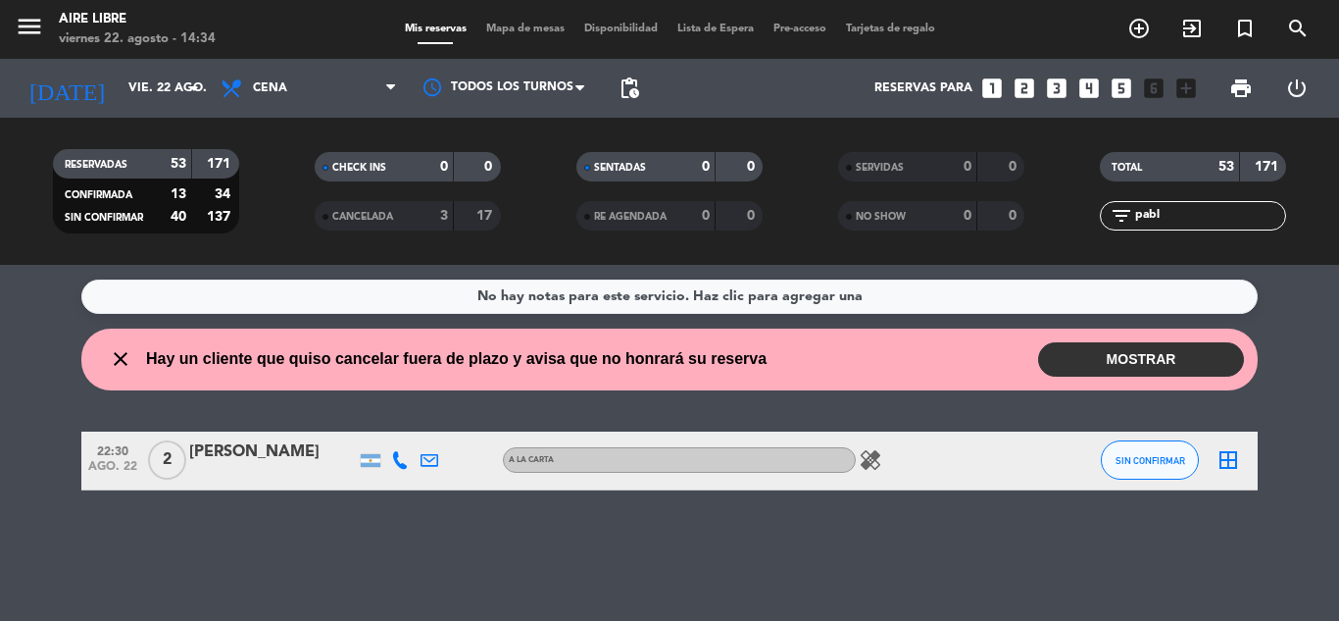
click at [1133, 350] on button "MOSTRAR" at bounding box center [1141, 359] width 206 height 34
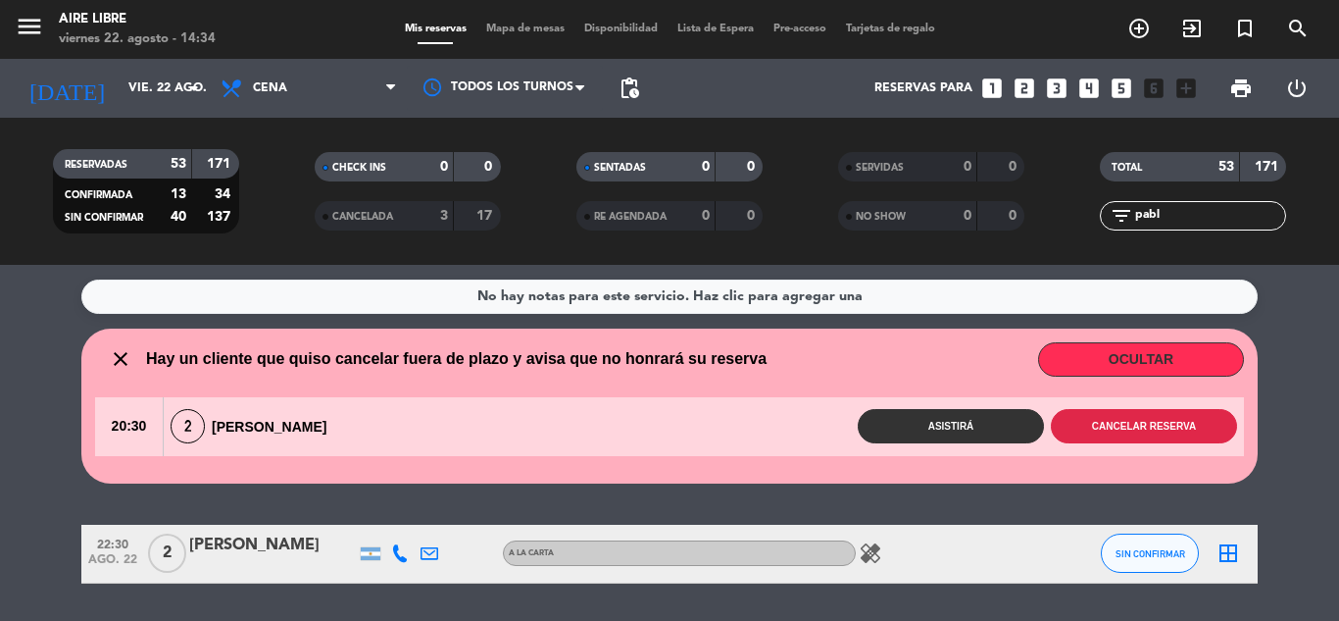
click at [1153, 427] on button "Cancelar reserva" at bounding box center [1144, 426] width 186 height 34
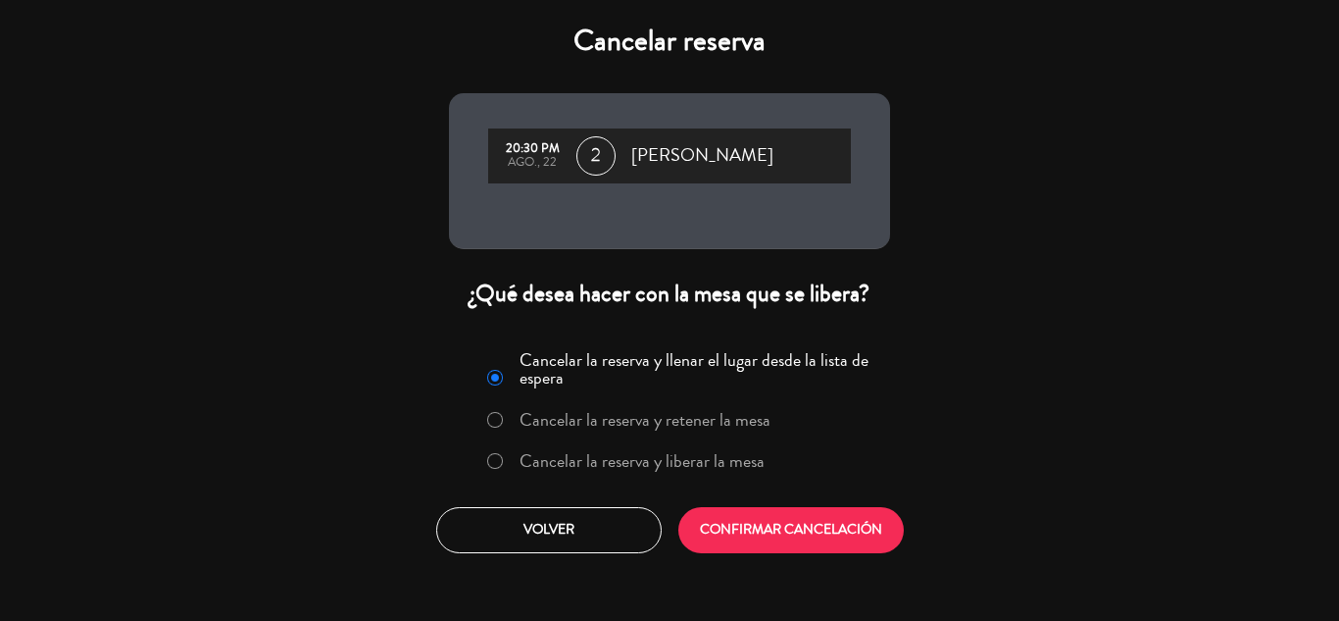
click at [674, 467] on label "Cancelar la reserva y liberar la mesa" at bounding box center [642, 461] width 245 height 18
click at [757, 531] on button "CONFIRMAR CANCELACIÓN" at bounding box center [792, 530] width 226 height 46
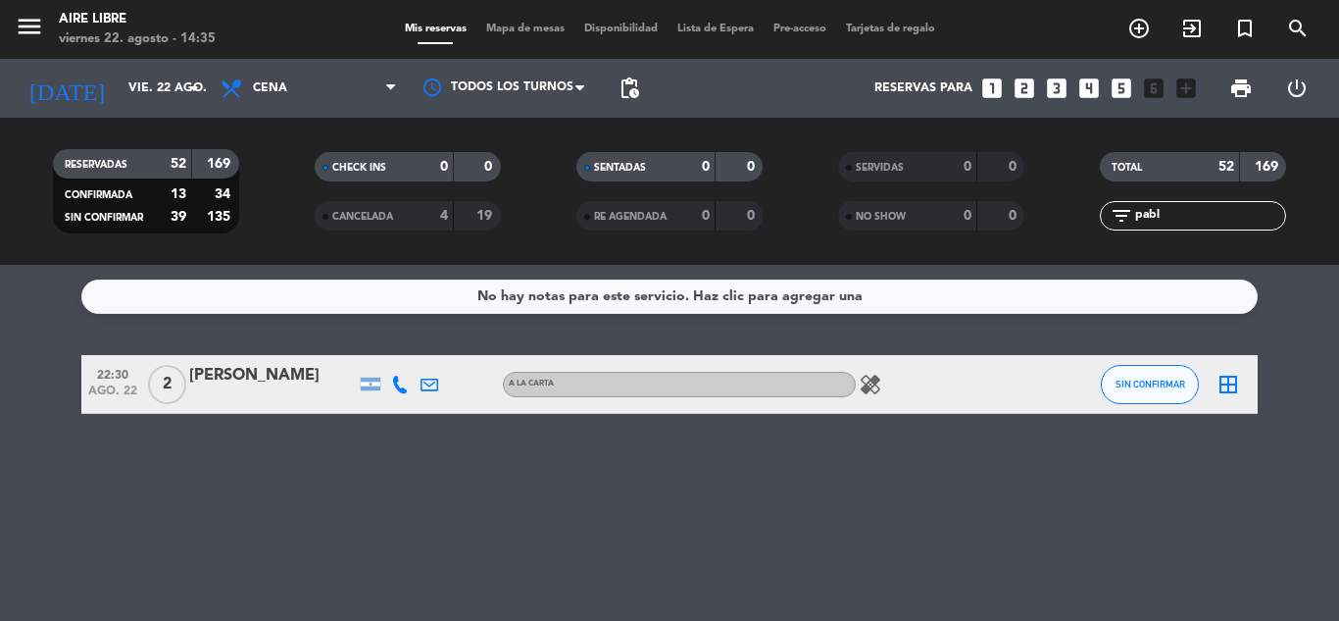
click at [1191, 210] on input "pabl" at bounding box center [1209, 216] width 152 height 22
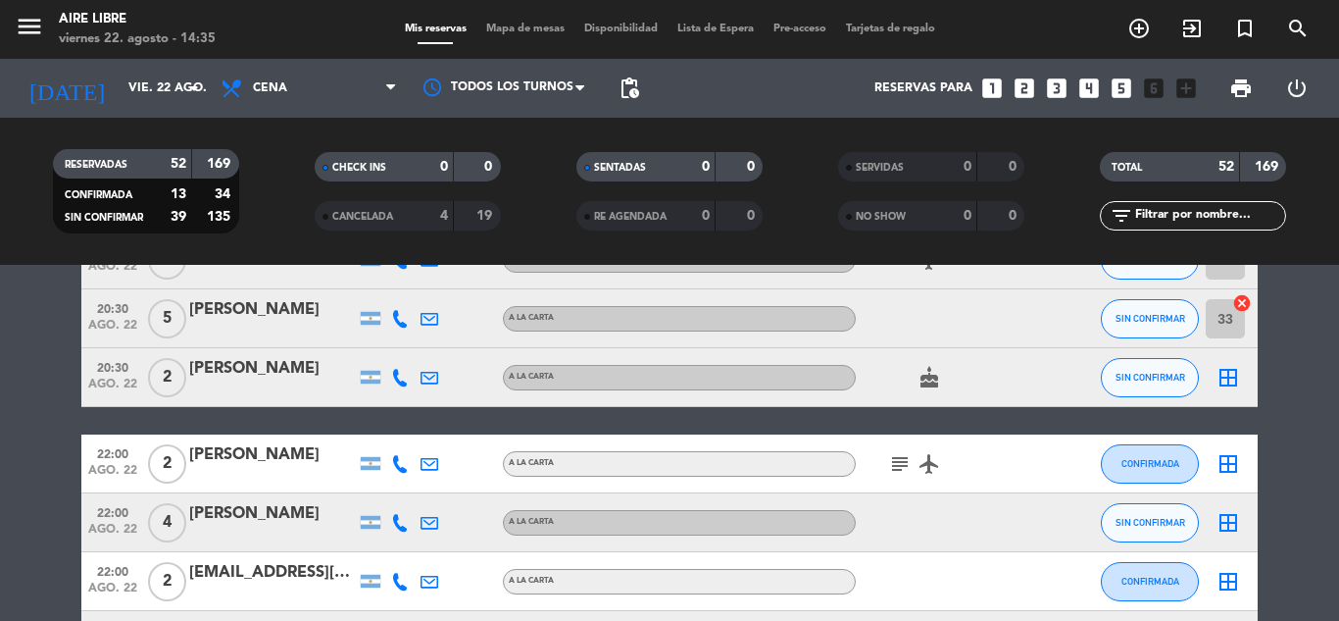
scroll to position [2036, 0]
click at [307, 88] on span "Cena" at bounding box center [309, 88] width 196 height 43
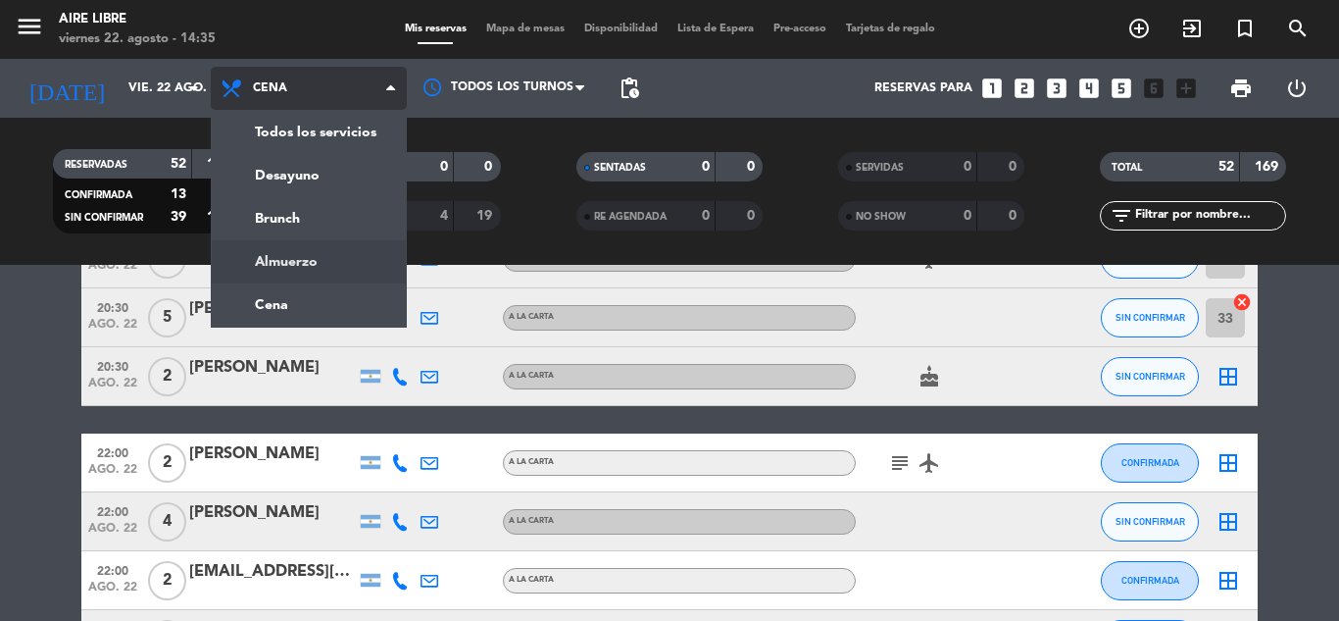
click at [293, 262] on div "menu Aire Libre viernes 22. agosto - 14:35 Mis reservas Mapa de mesas Disponibi…" at bounding box center [669, 132] width 1339 height 265
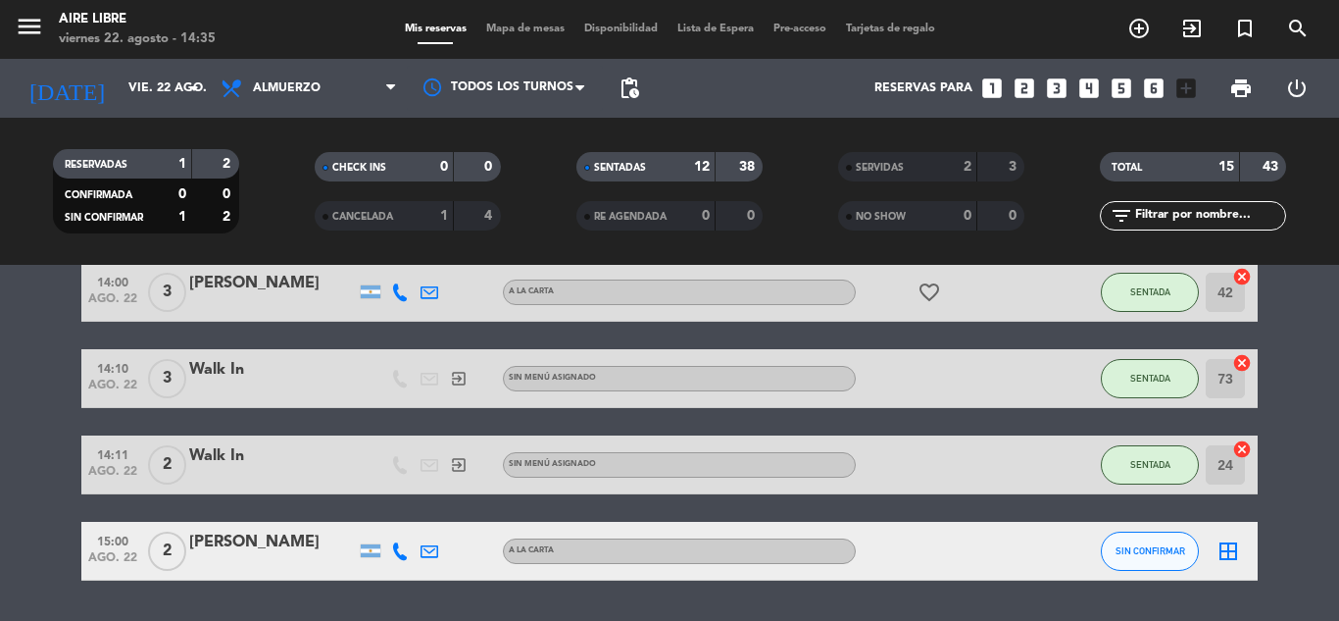
scroll to position [813, 0]
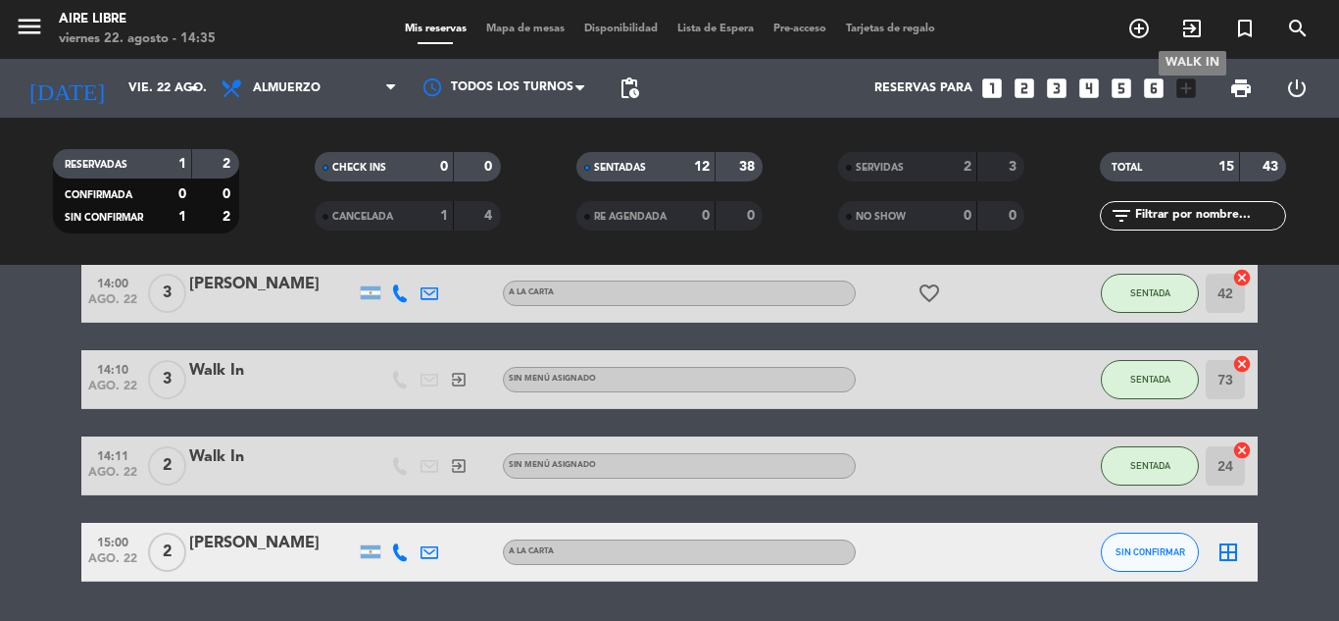
click at [1210, 24] on span "exit_to_app" at bounding box center [1192, 28] width 53 height 33
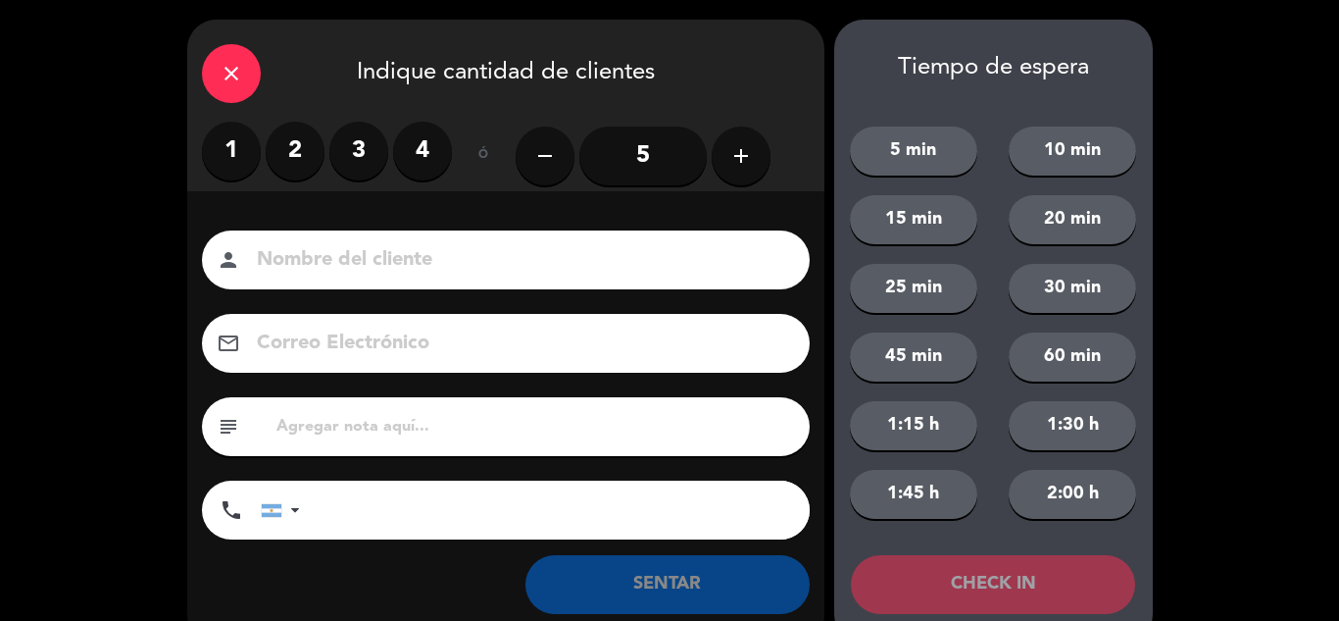
click at [384, 171] on div "1 2 3 4" at bounding box center [327, 151] width 250 height 59
click at [380, 170] on label "3" at bounding box center [358, 151] width 59 height 59
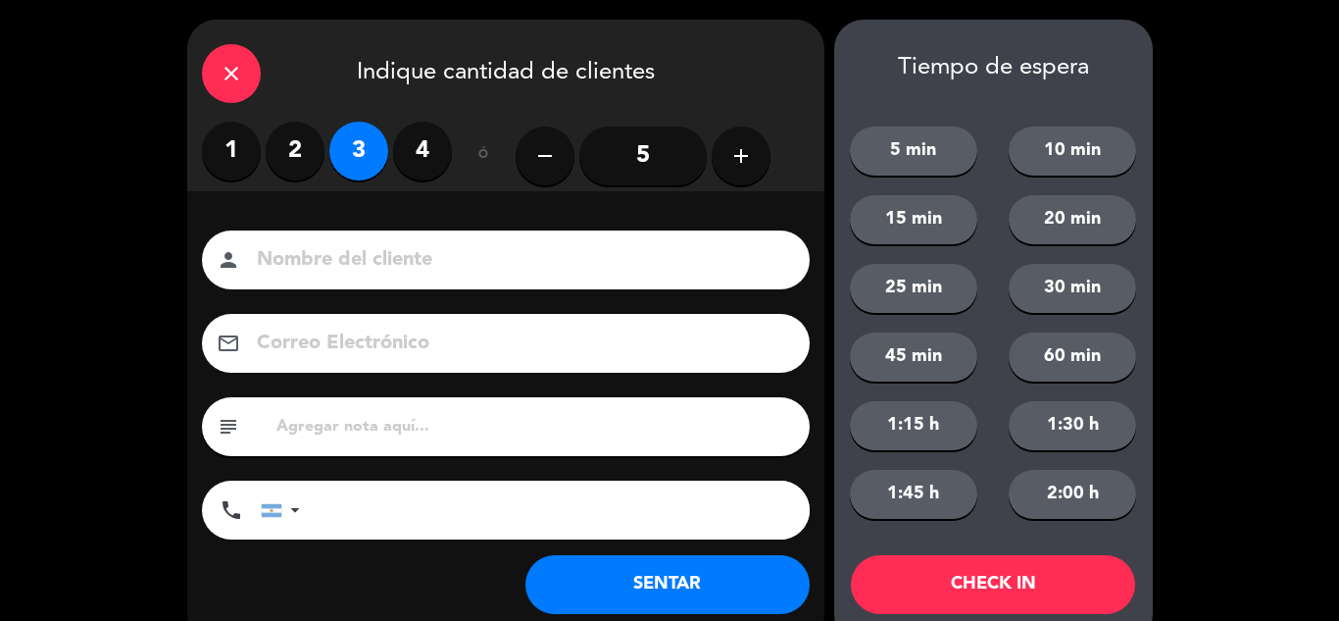
click at [576, 572] on button "SENTAR" at bounding box center [668, 584] width 284 height 59
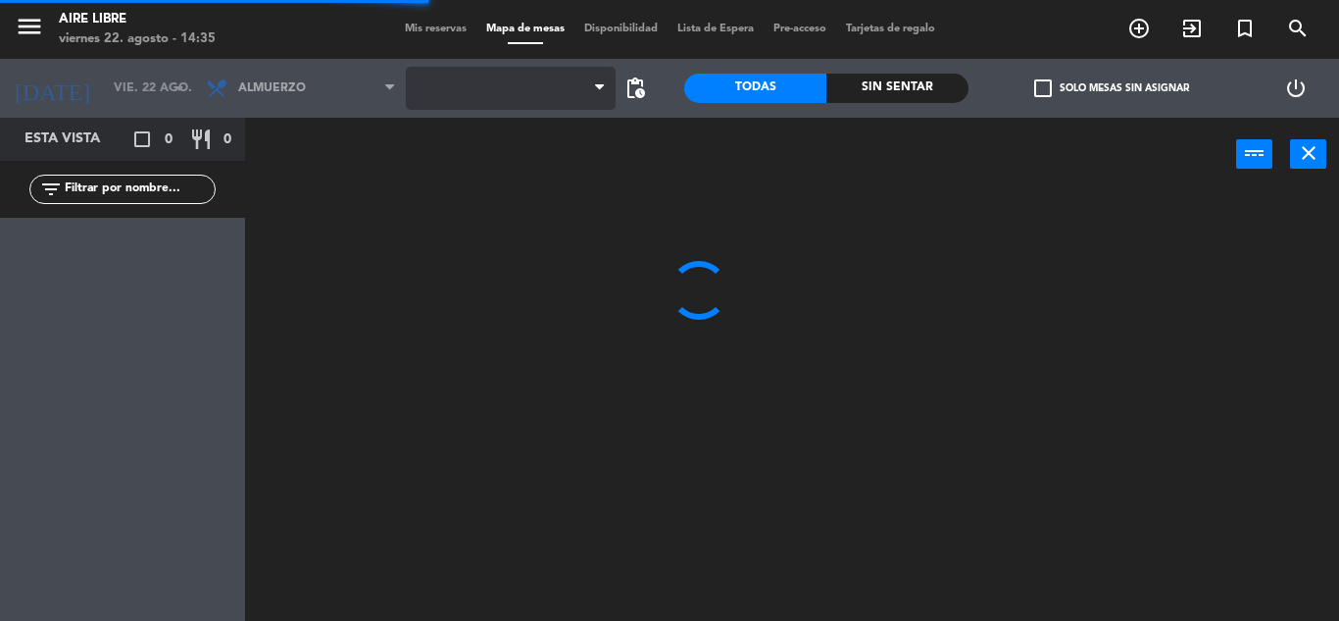
click at [473, 106] on span at bounding box center [511, 88] width 210 height 43
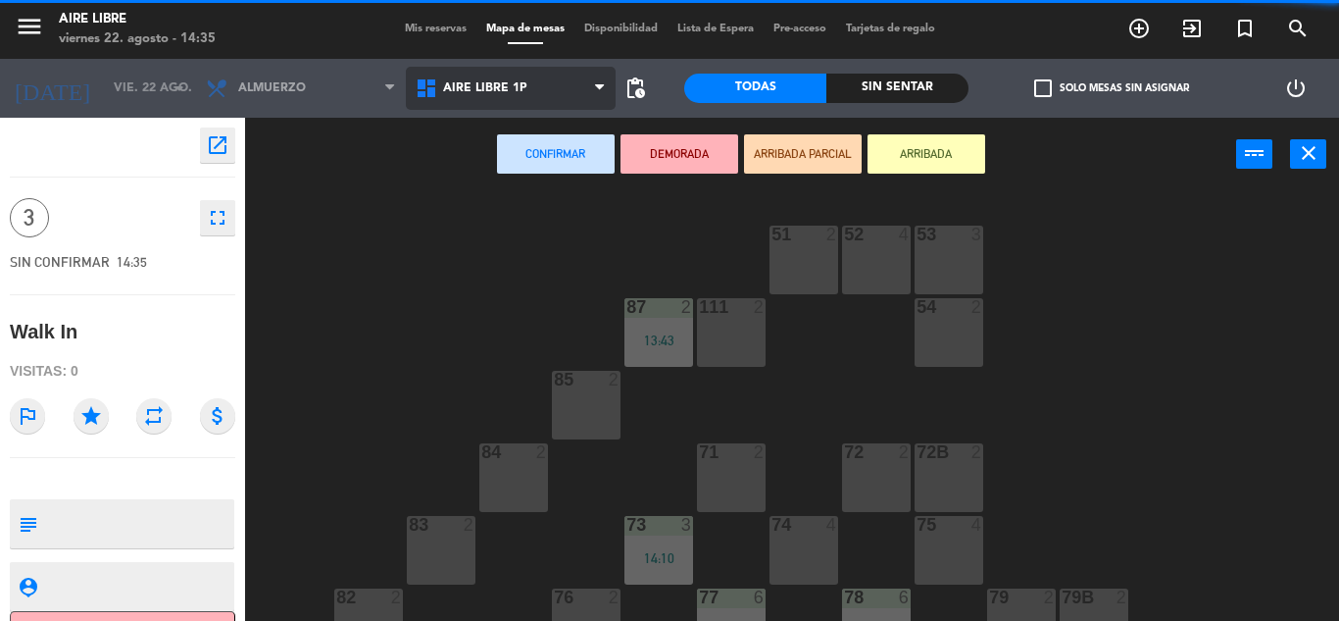
click at [500, 92] on span "Aire Libre 1P" at bounding box center [485, 88] width 84 height 14
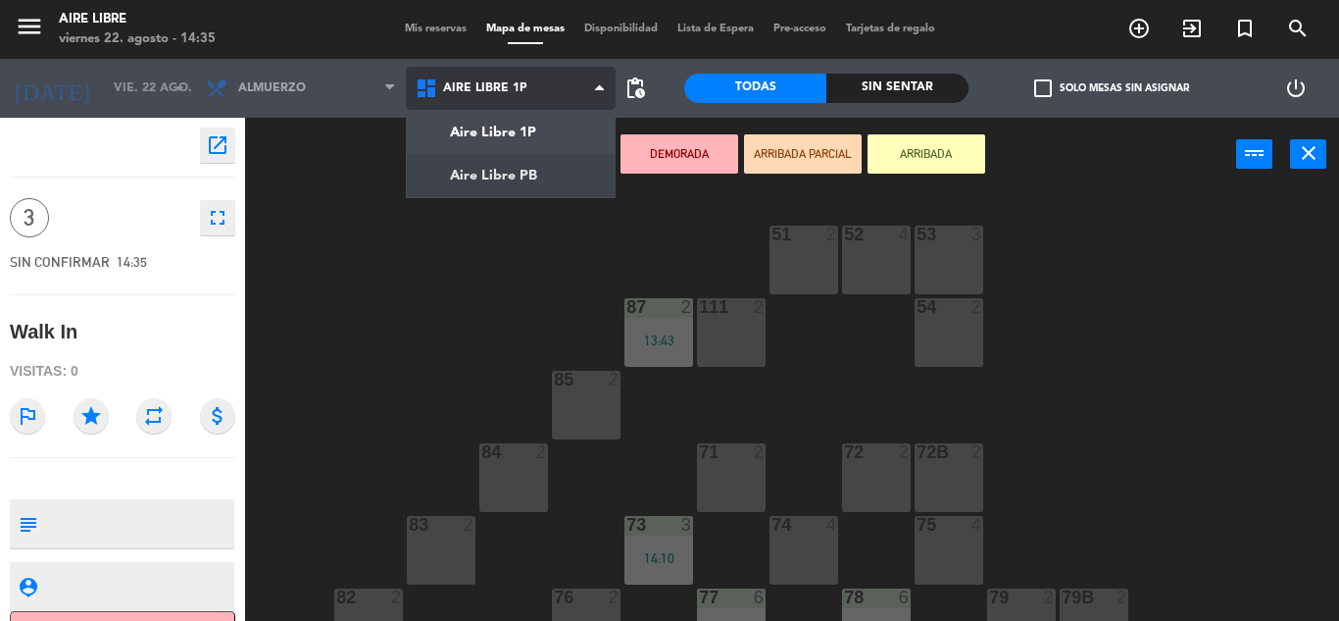
click at [509, 188] on ng-component "menu Aire Libre viernes 22. agosto - 14:35 Mis reservas Mapa de mesas Disponibi…" at bounding box center [669, 310] width 1339 height 621
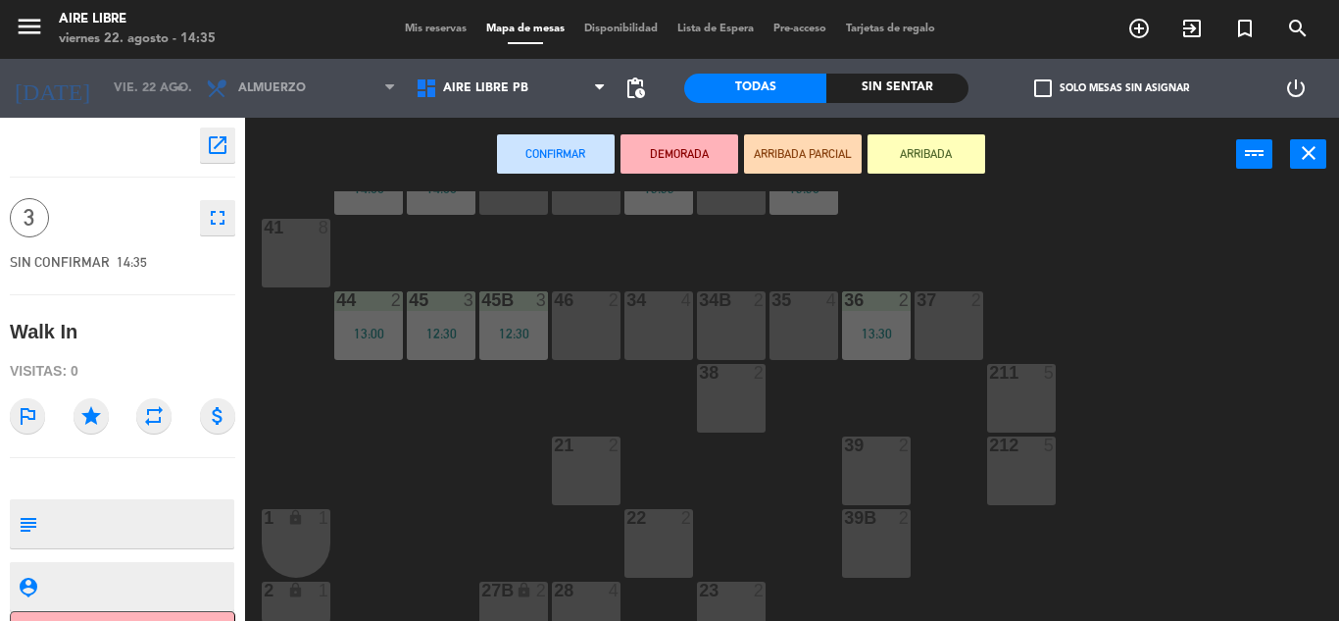
scroll to position [80, 0]
click at [620, 317] on div "46 2" at bounding box center [586, 324] width 69 height 69
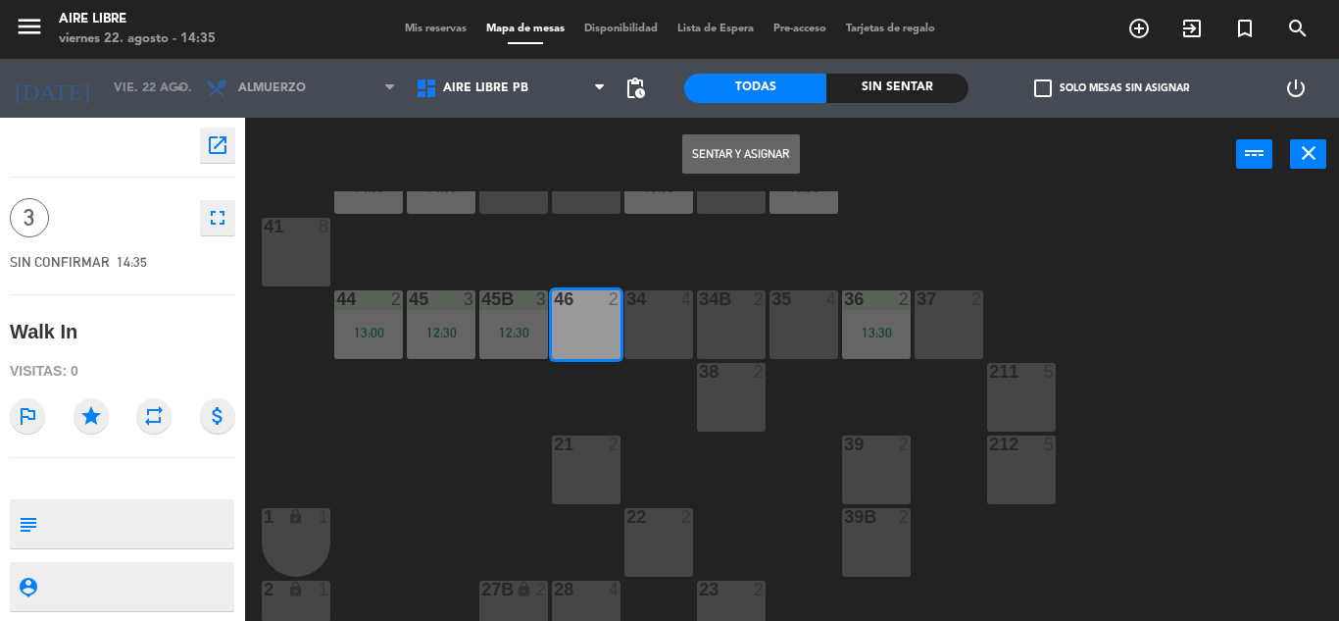
click at [715, 165] on button "Sentar y Asignar" at bounding box center [741, 153] width 118 height 39
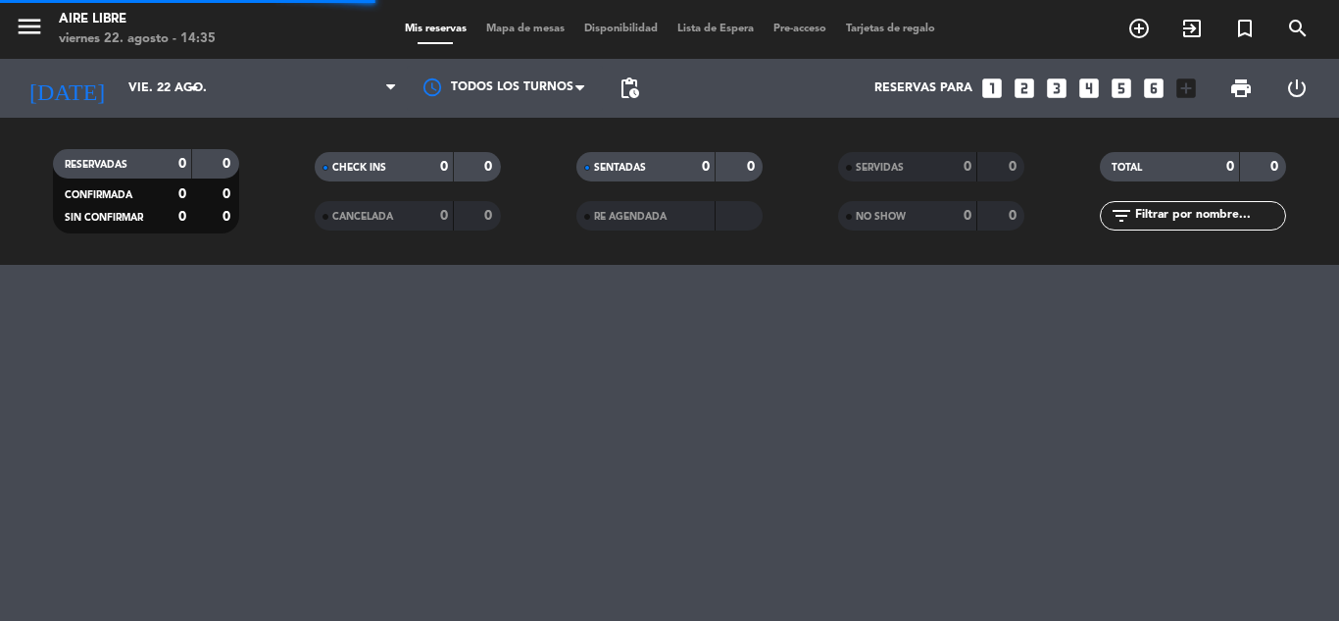
click at [628, 9] on div "menu Aire Libre viernes 22. agosto - 14:35 Mis reservas Mapa de mesas Disponibi…" at bounding box center [669, 29] width 1339 height 59
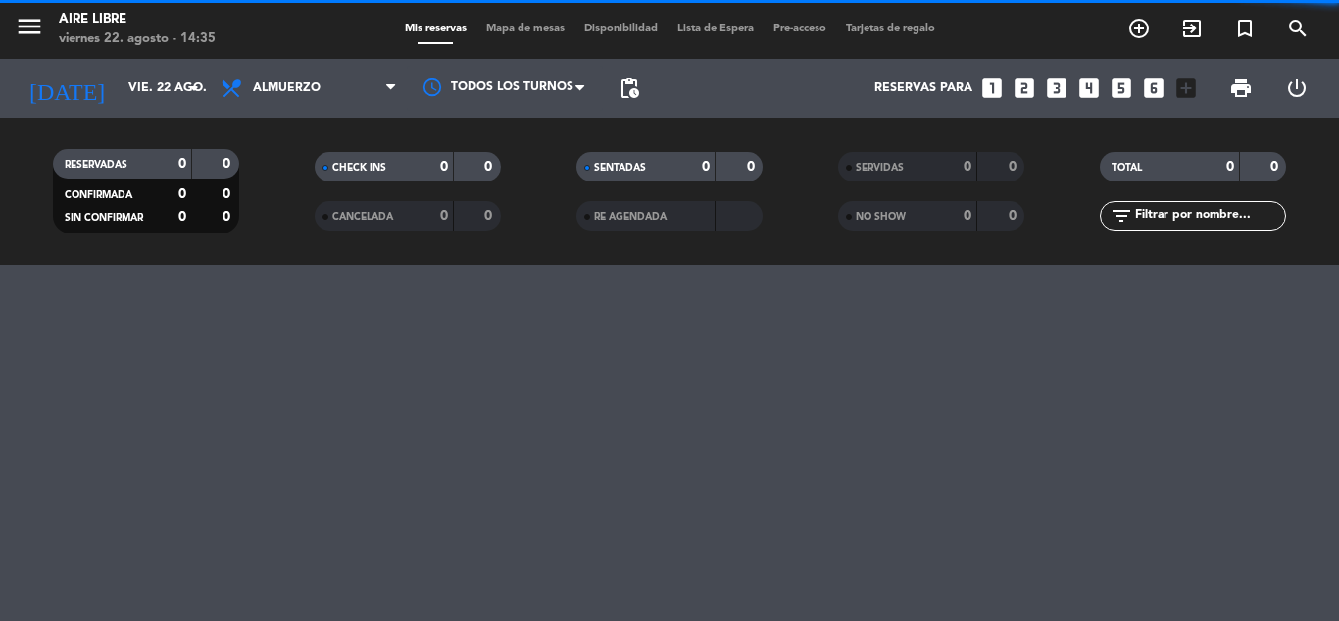
click at [522, 28] on span "Mapa de mesas" at bounding box center [526, 29] width 98 height 11
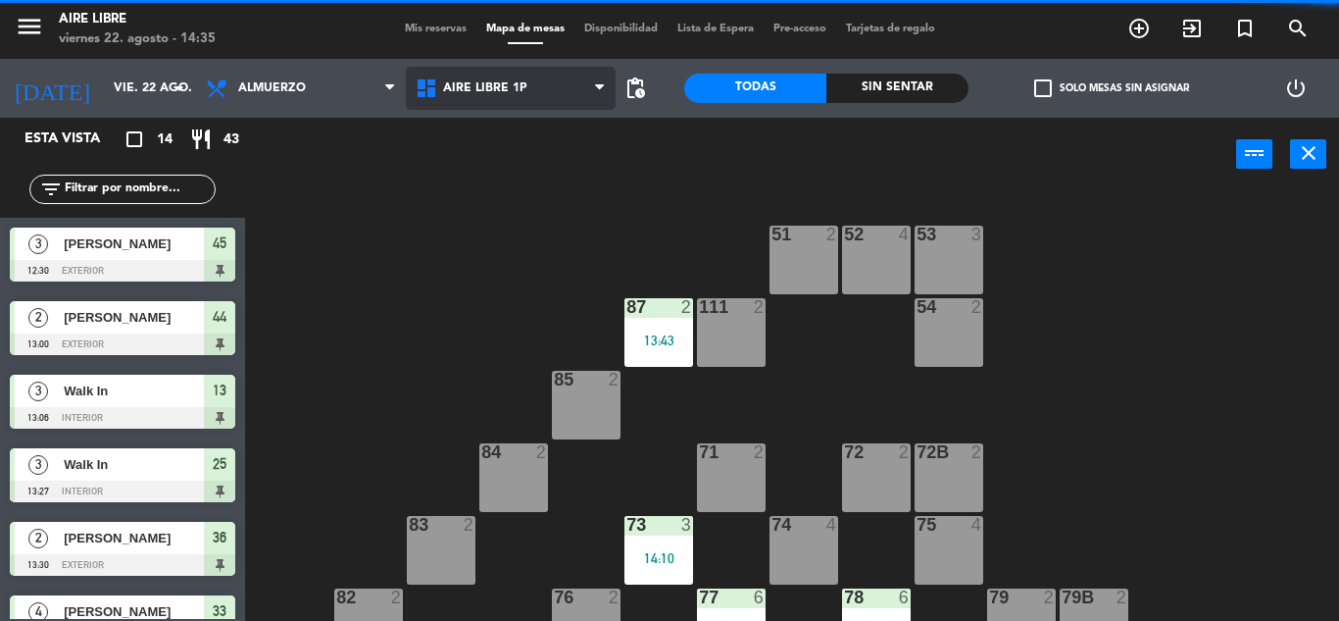
click at [515, 94] on span "Aire Libre 1P" at bounding box center [485, 88] width 84 height 14
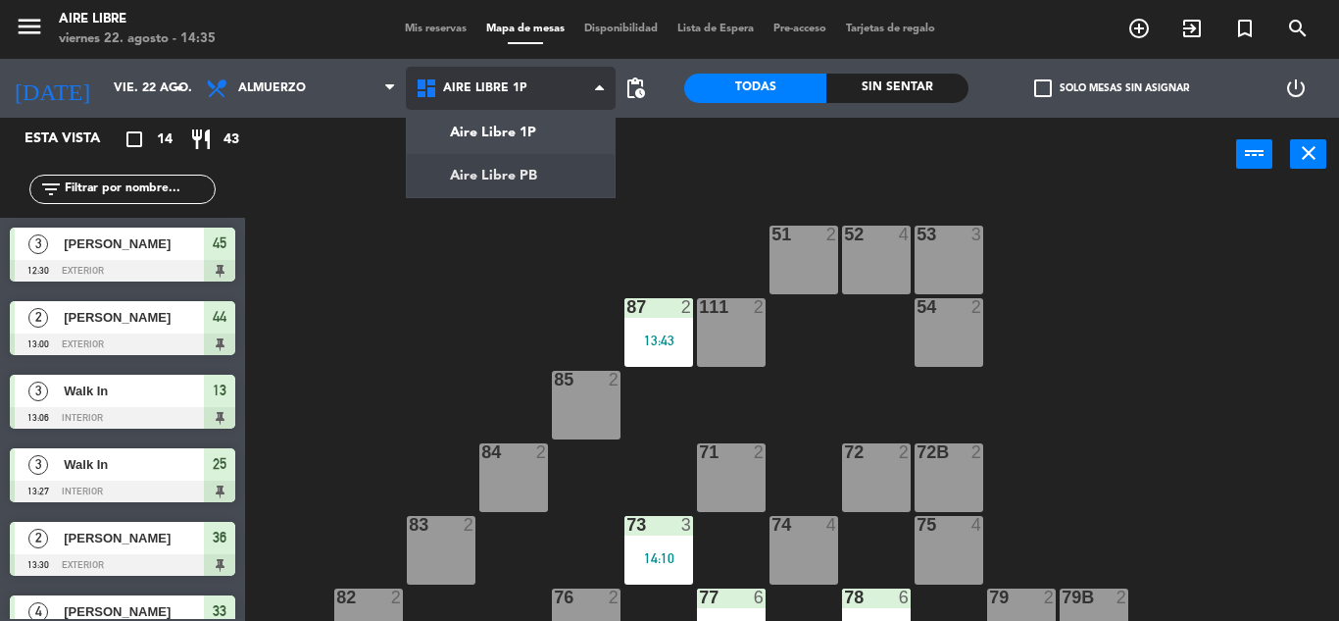
click at [497, 183] on ng-component "menu Aire Libre viernes 22. agosto - 14:35 Mis reservas Mapa de mesas Disponibi…" at bounding box center [669, 310] width 1339 height 621
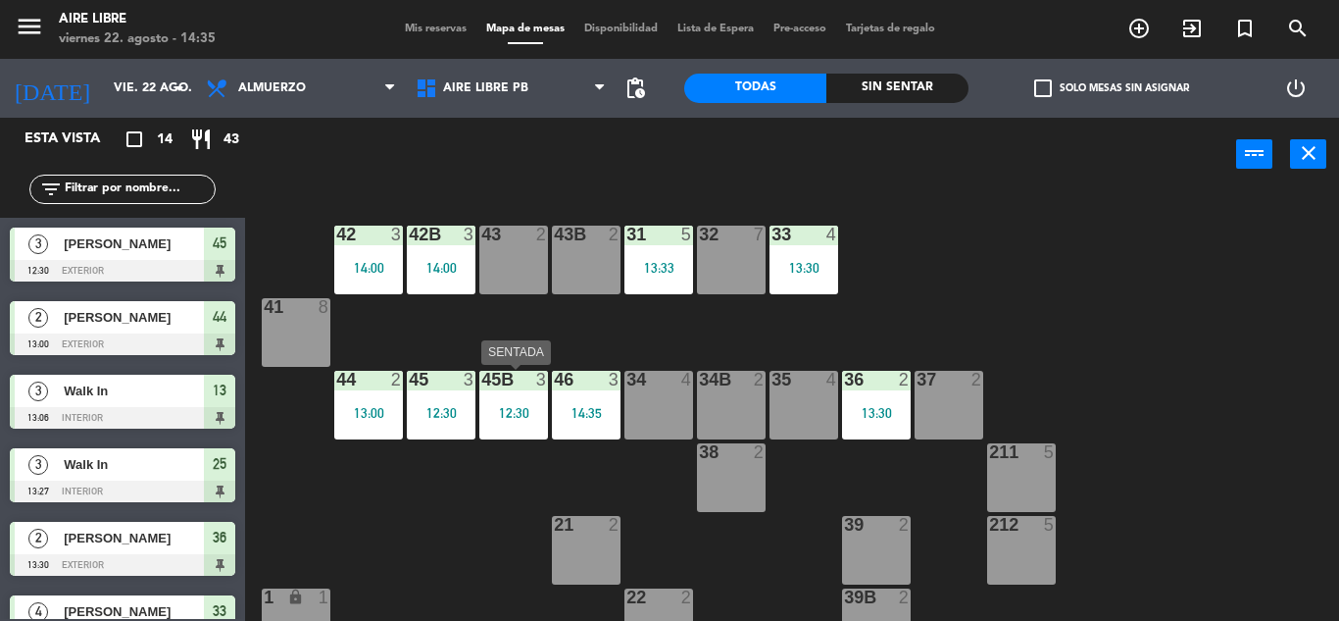
click at [523, 416] on div "12:30" at bounding box center [513, 413] width 69 height 14
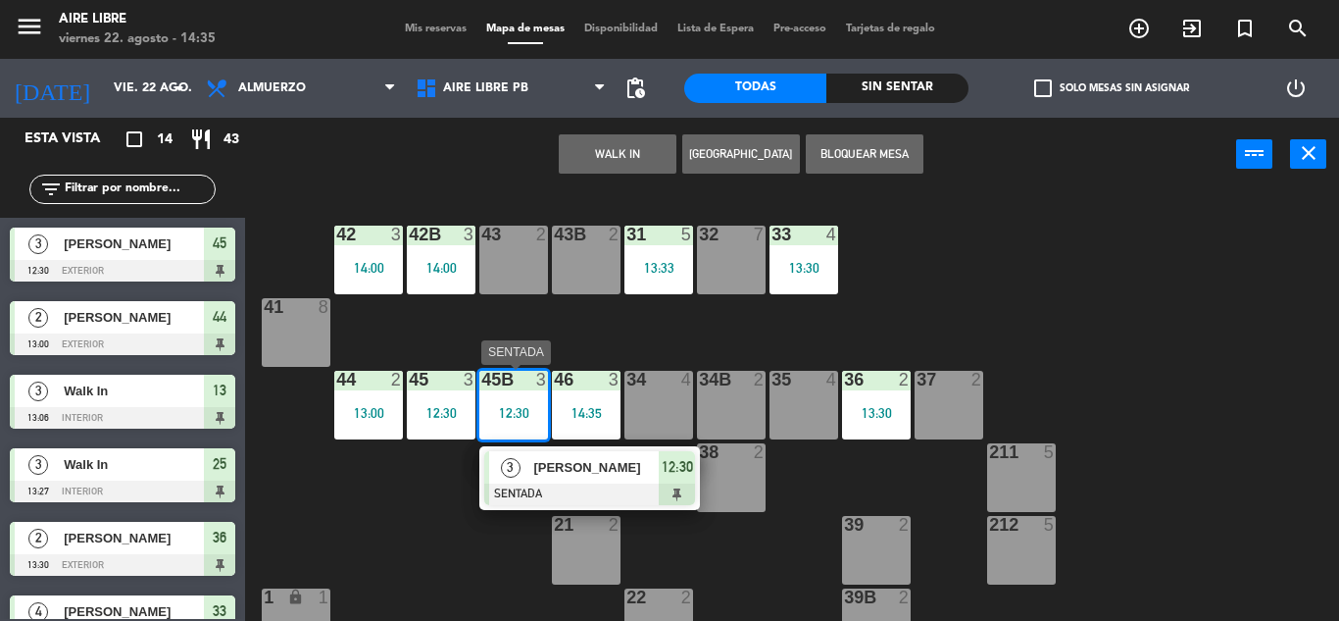
click at [651, 498] on div at bounding box center [589, 494] width 211 height 22
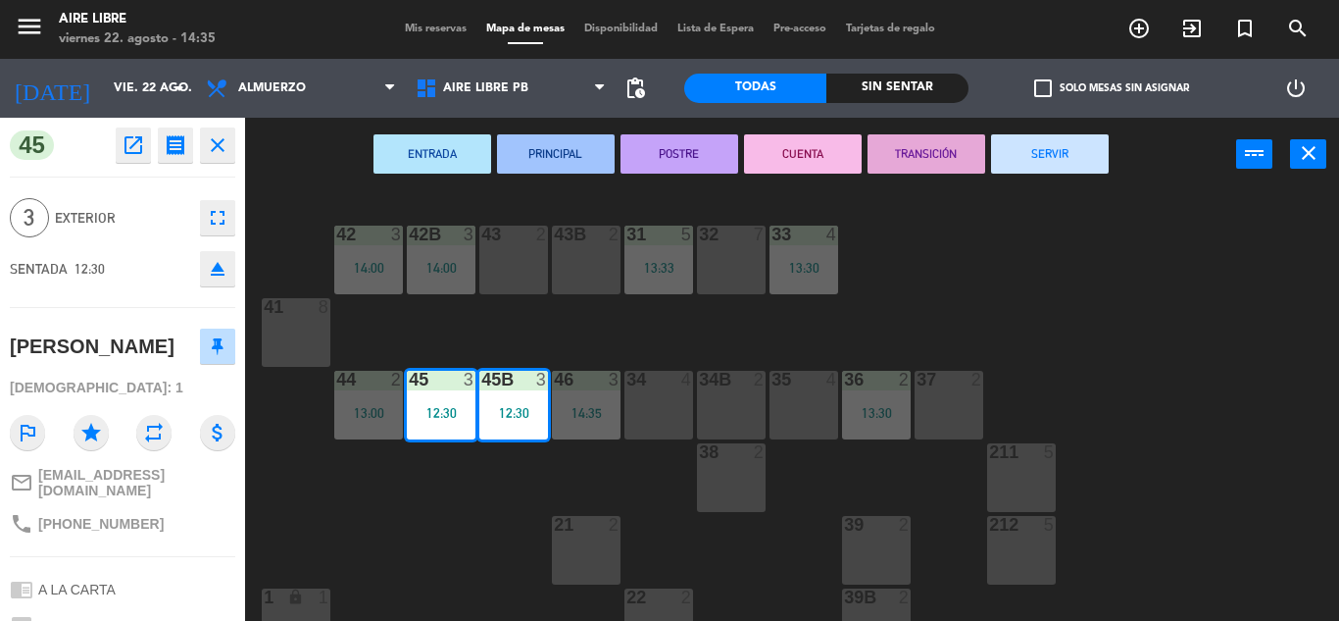
click at [1069, 162] on button "SERVIR" at bounding box center [1050, 153] width 118 height 39
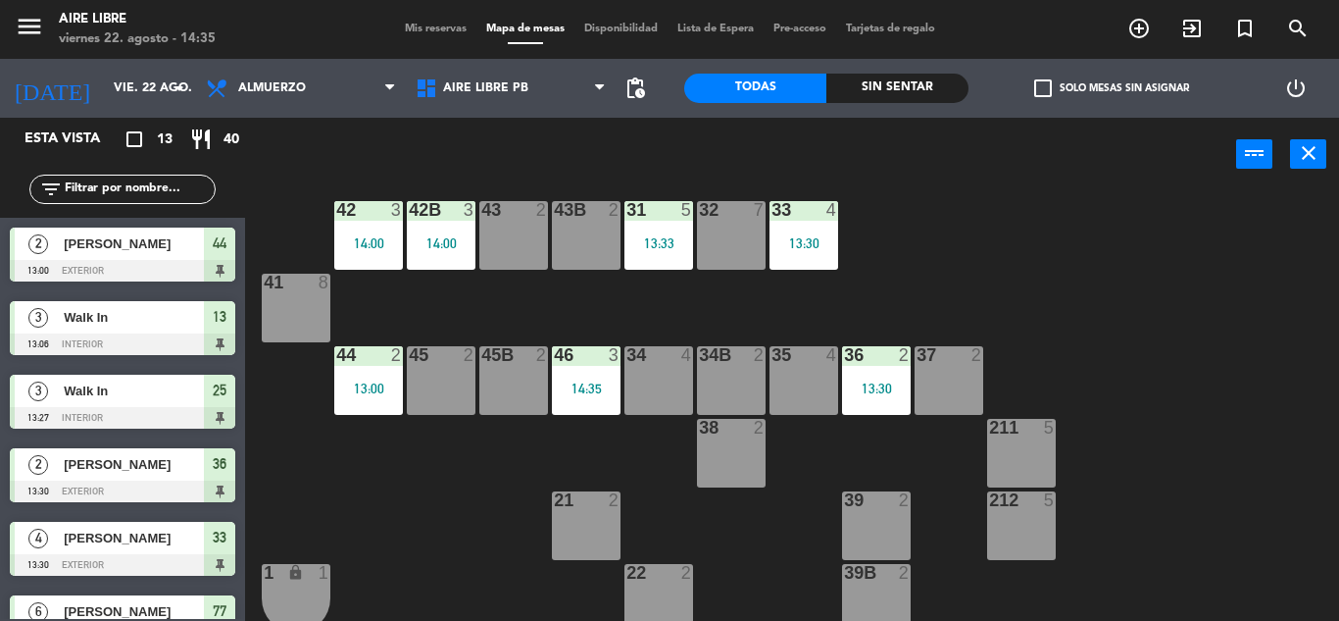
scroll to position [25, 0]
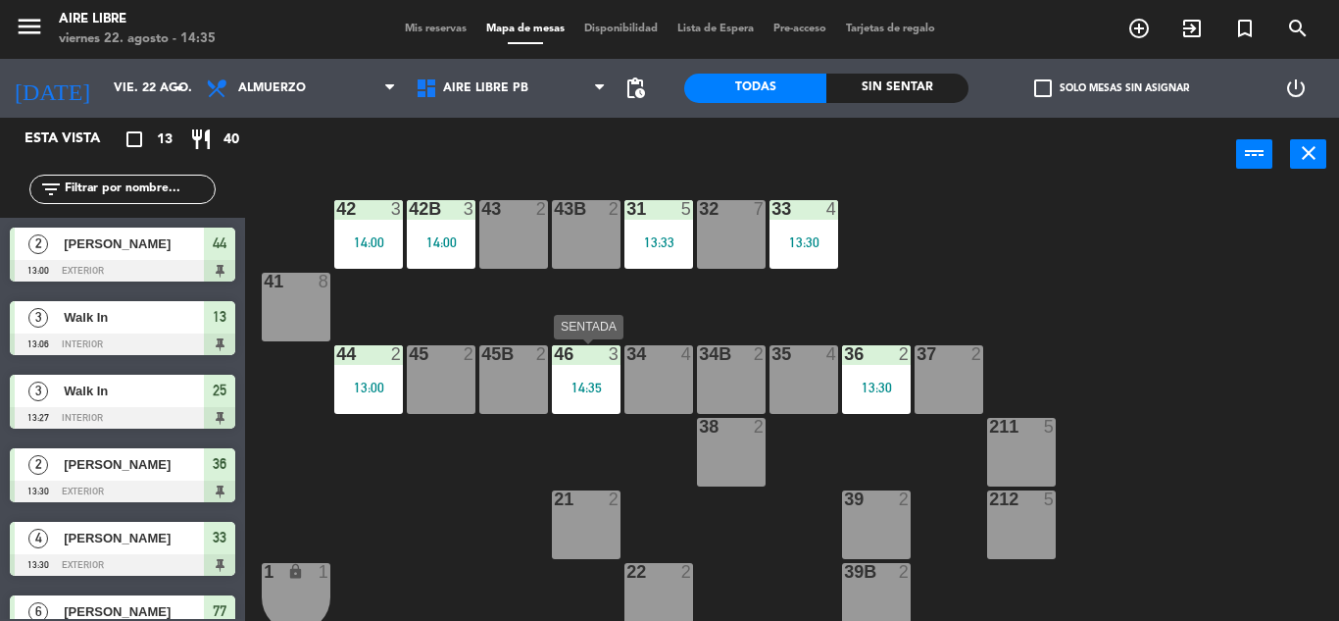
click at [592, 373] on div "46 3 14:35" at bounding box center [586, 379] width 69 height 69
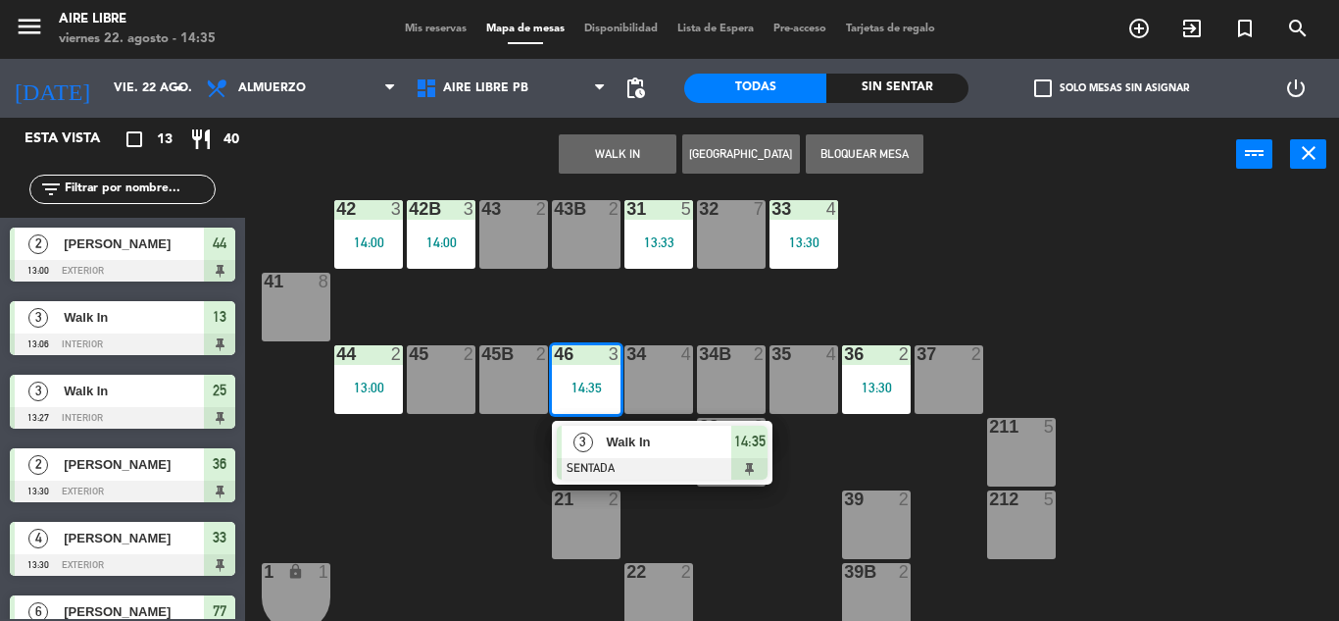
click at [449, 373] on div "45 2" at bounding box center [441, 379] width 69 height 69
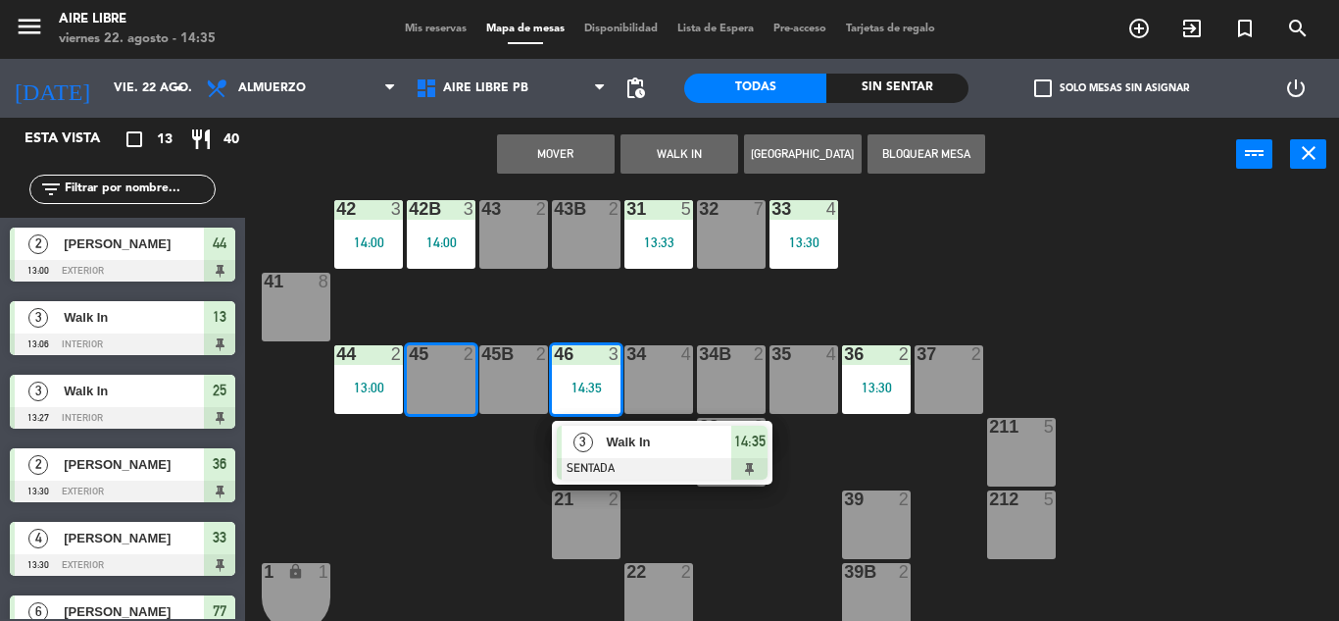
click at [493, 379] on div "45B 2" at bounding box center [513, 379] width 69 height 69
click at [584, 149] on button "Mover y Unir" at bounding box center [556, 153] width 118 height 39
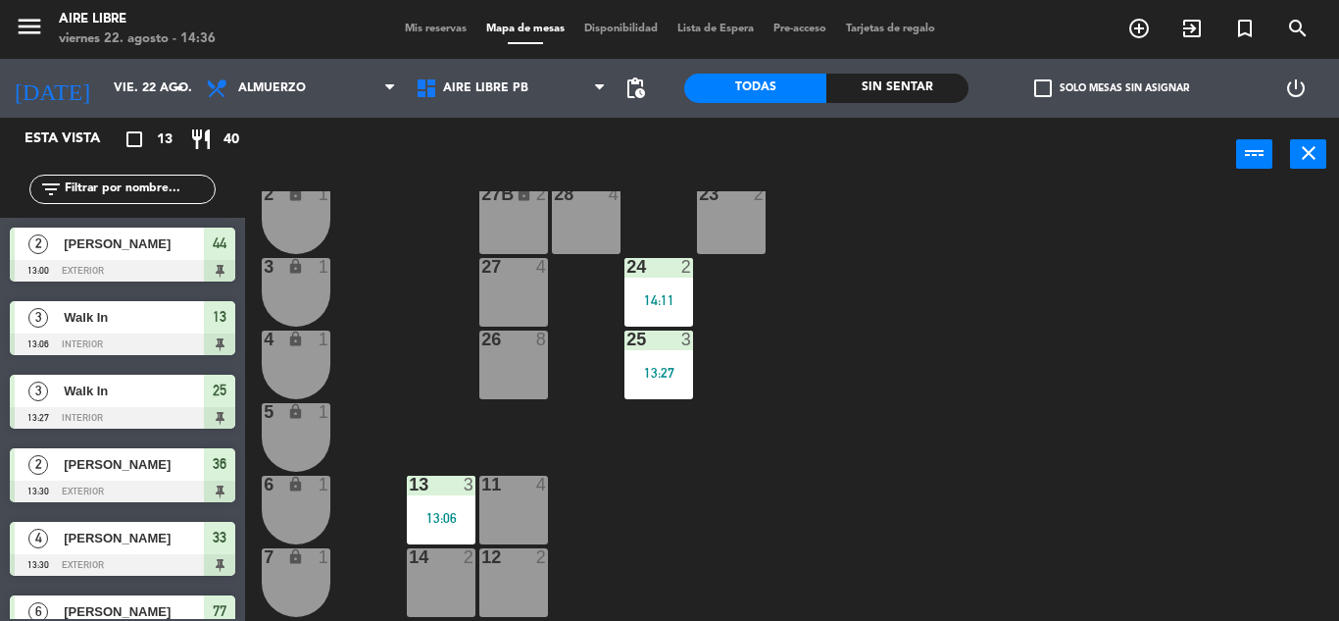
scroll to position [544, 0]
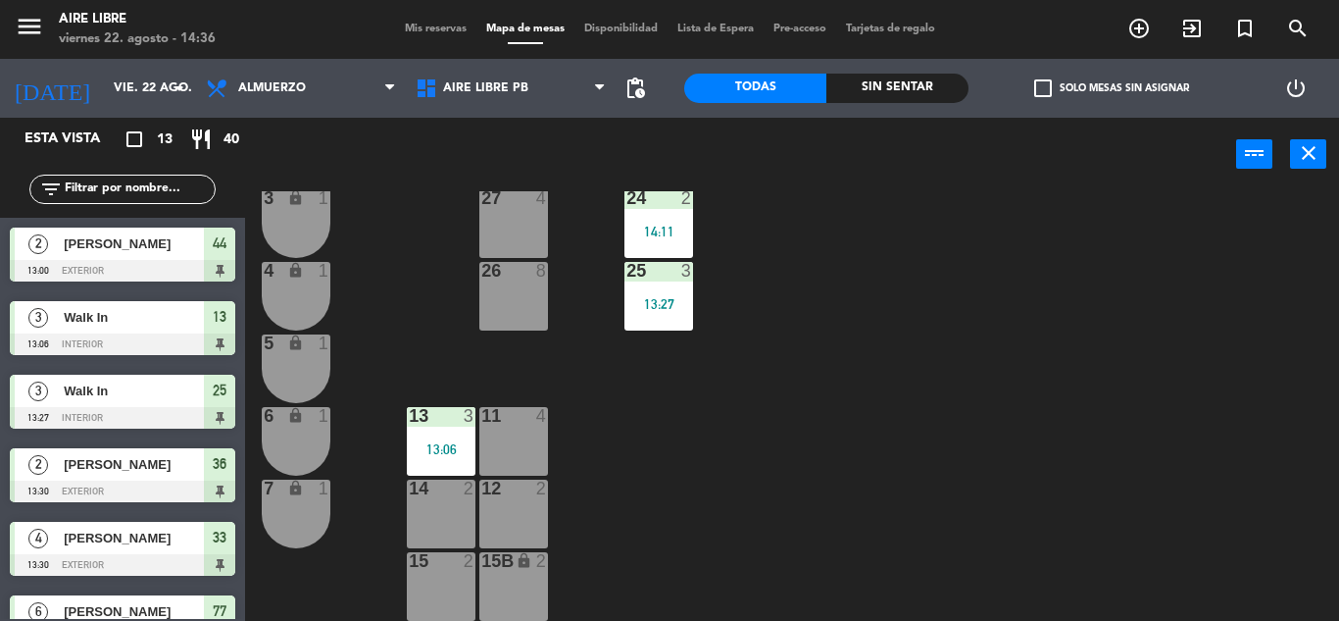
click at [454, 21] on div "Mis reservas Mapa de mesas Disponibilidad Lista de Espera Pre-acceso Tarjetas d…" at bounding box center [670, 30] width 550 height 18
click at [450, 29] on span "Mis reservas" at bounding box center [435, 29] width 81 height 11
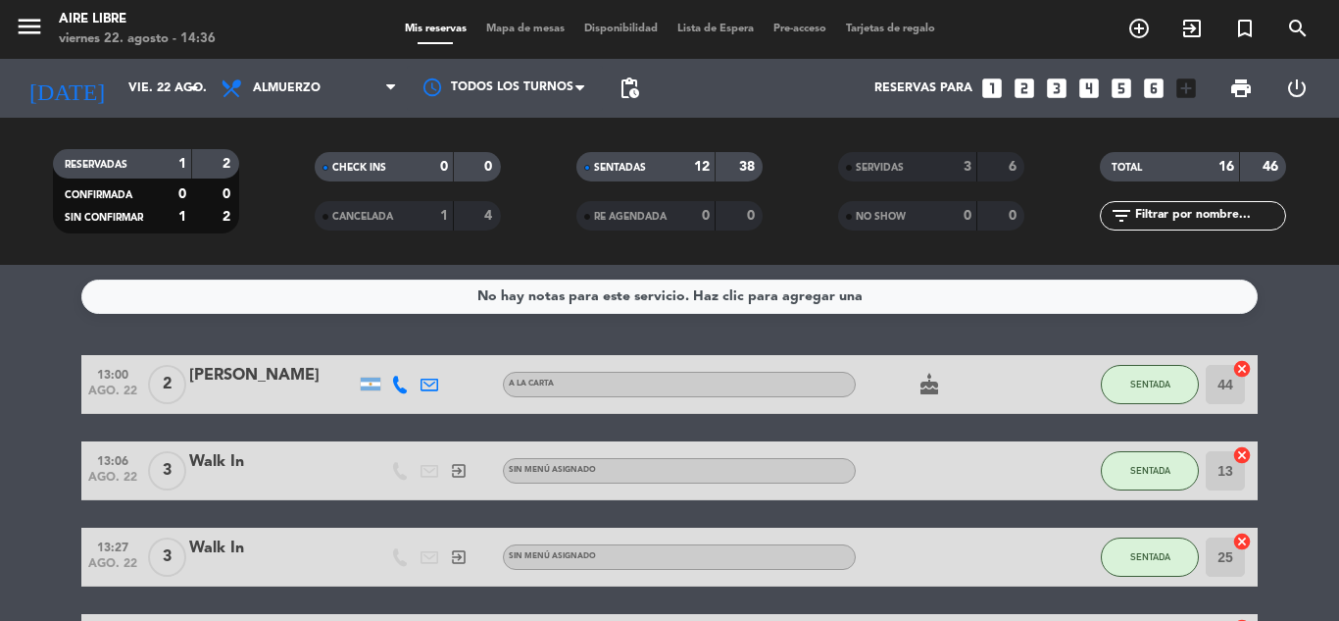
click at [909, 177] on div "SERVIDAS" at bounding box center [888, 167] width 90 height 23
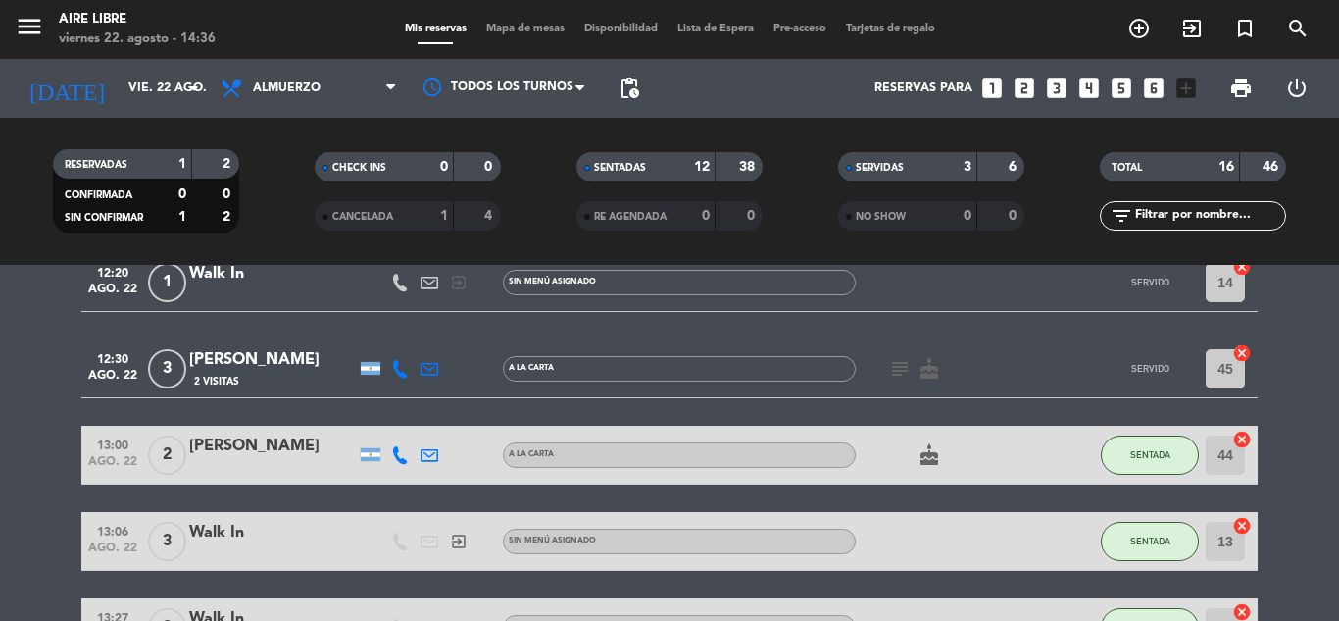
scroll to position [189, 0]
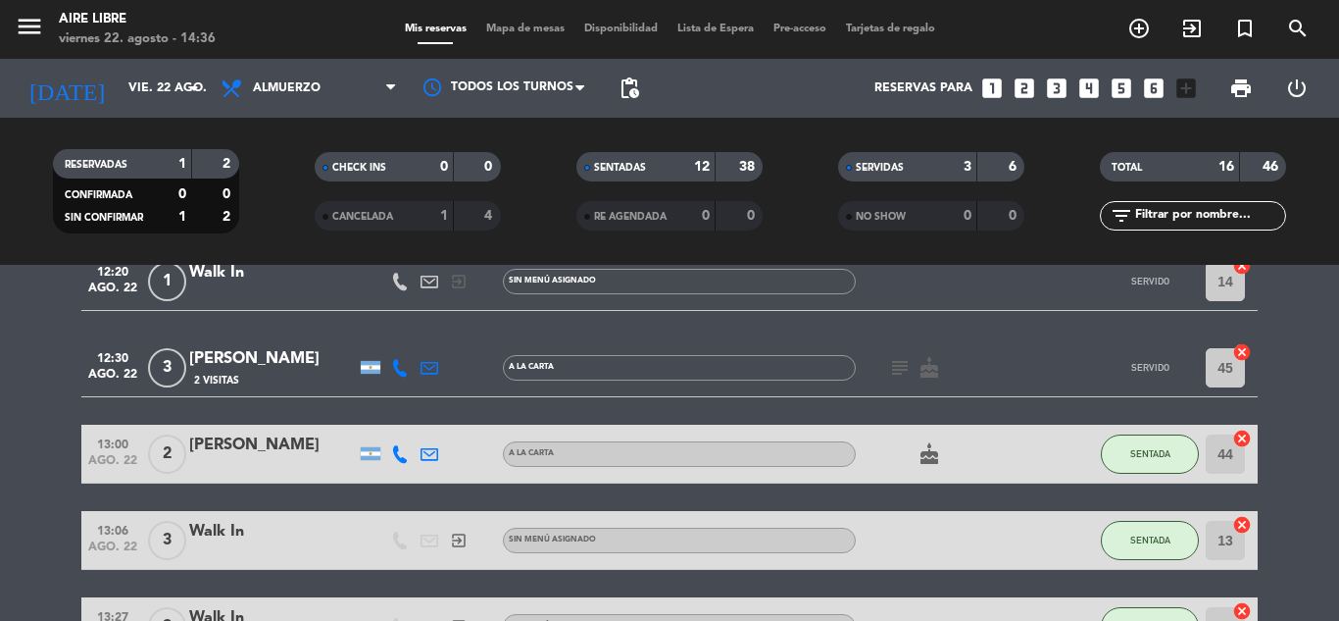
click at [876, 158] on div "SERVIDAS" at bounding box center [888, 167] width 90 height 23
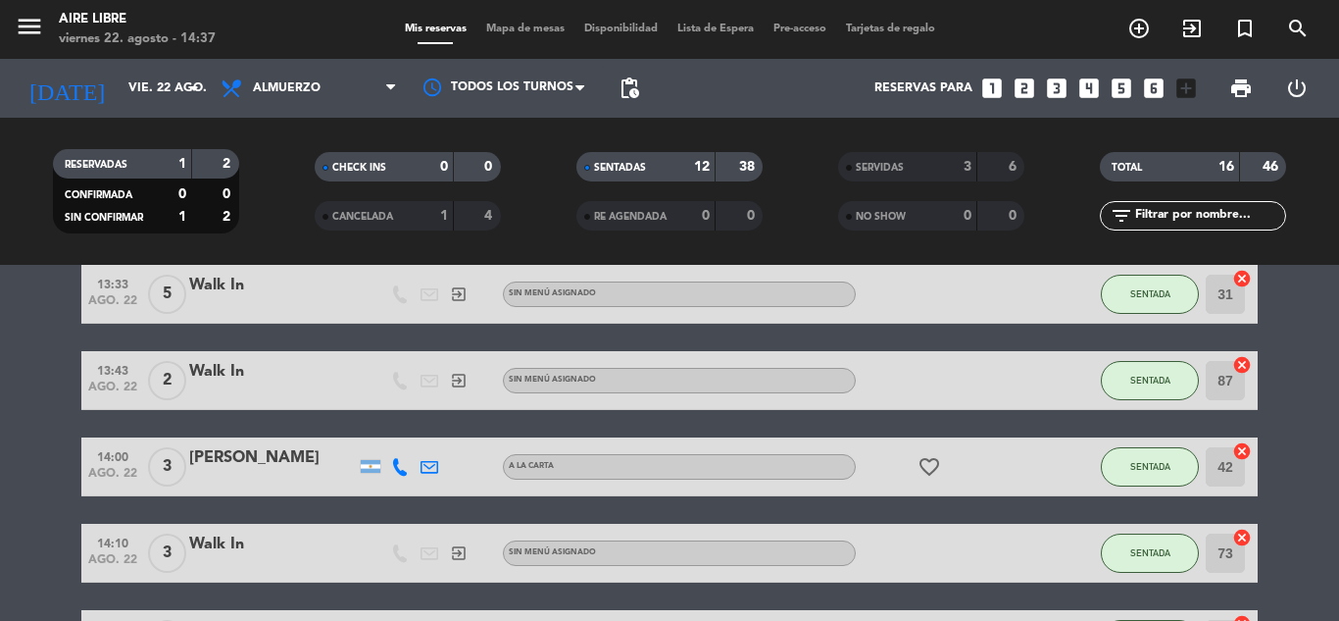
scroll to position [555, 0]
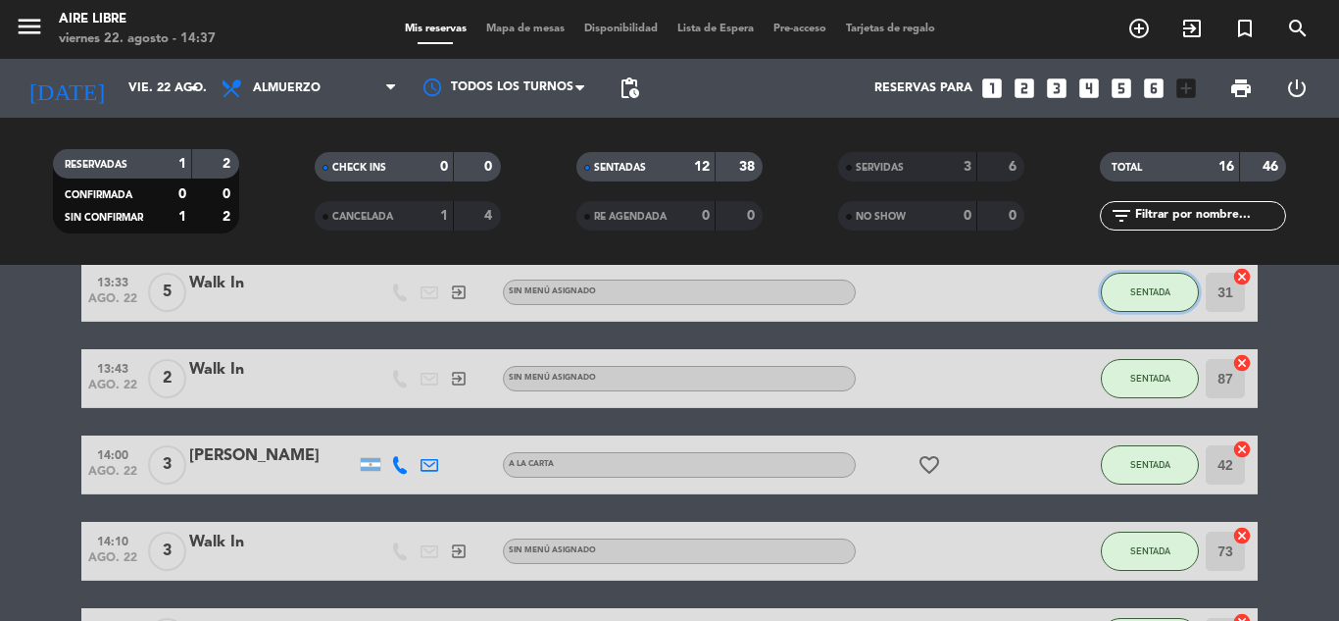
click at [1148, 288] on span "SENTADA" at bounding box center [1151, 291] width 40 height 11
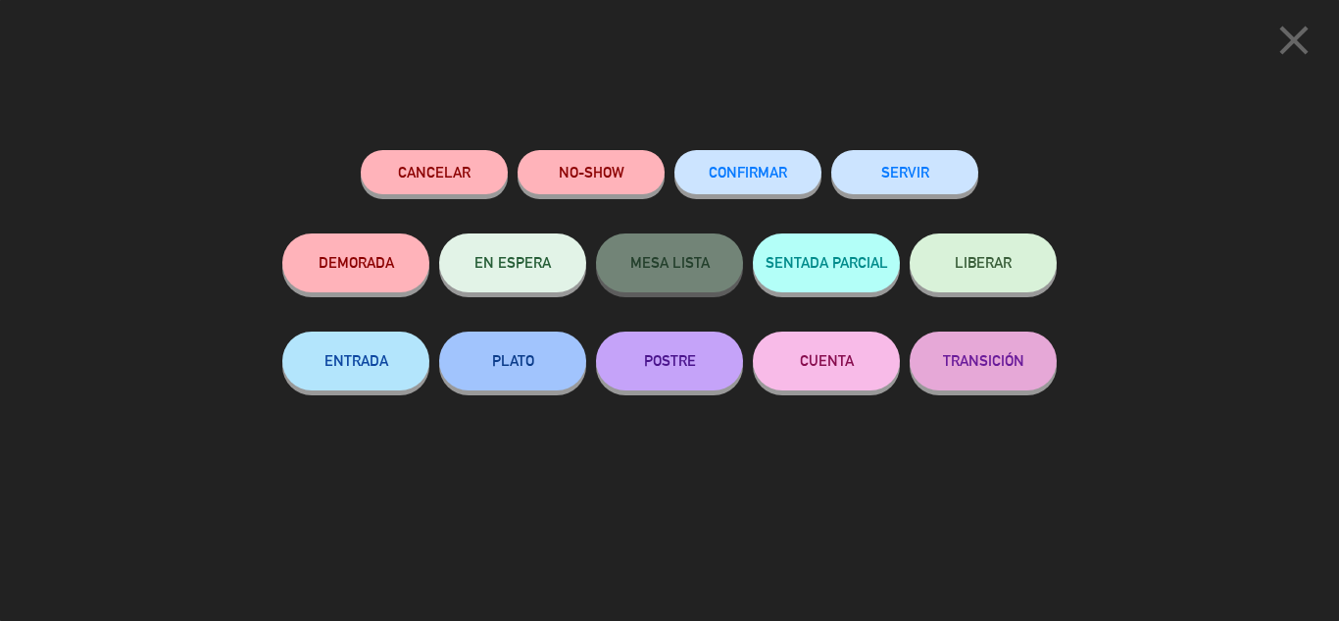
click at [1307, 24] on icon "close" at bounding box center [1294, 40] width 49 height 49
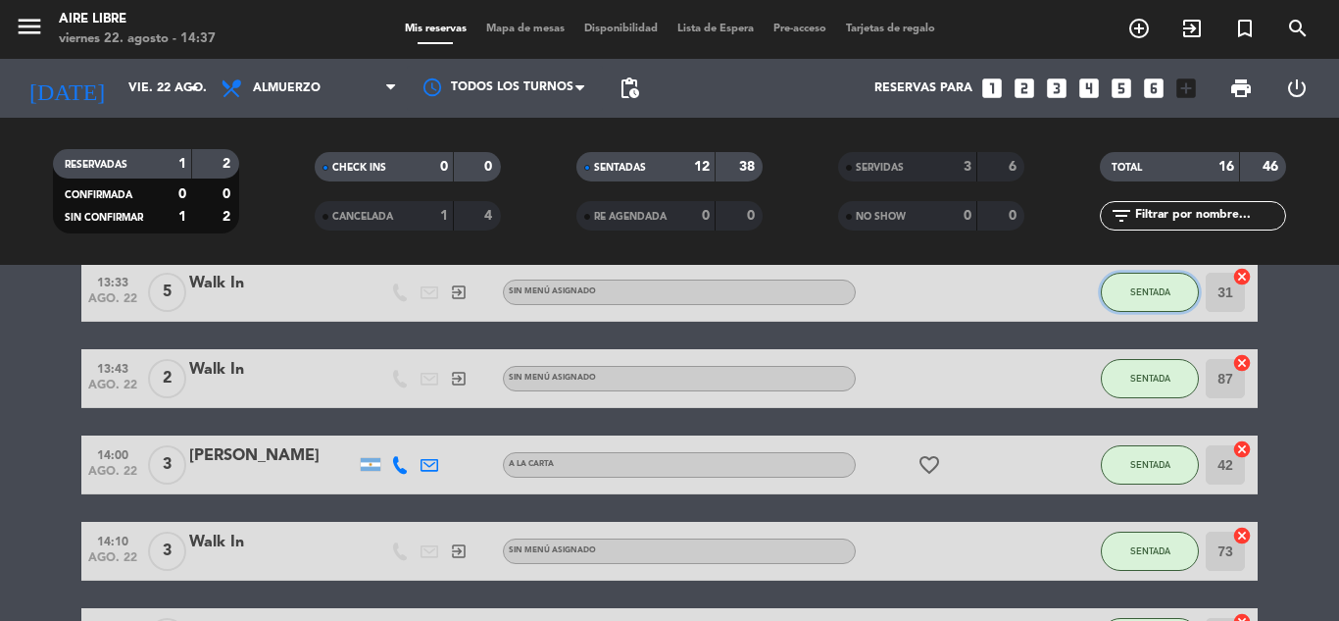
click at [1155, 286] on span "SENTADA" at bounding box center [1151, 291] width 40 height 11
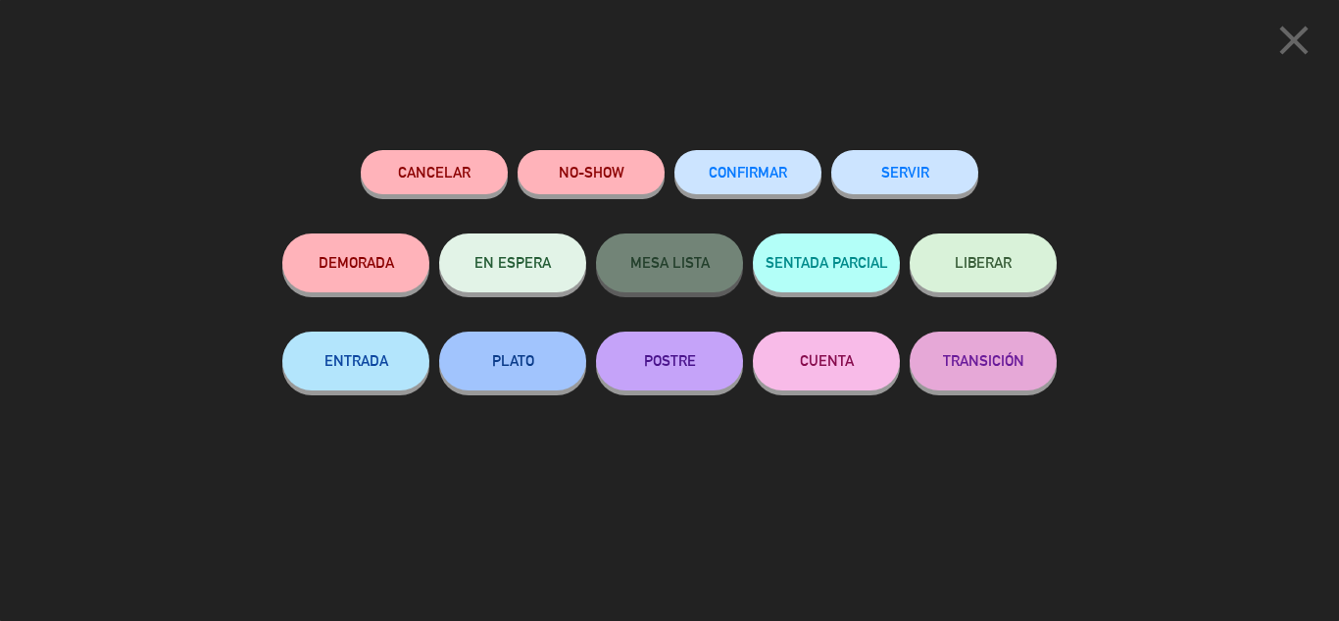
click at [915, 173] on button "SERVIR" at bounding box center [904, 172] width 147 height 44
